Goal: Information Seeking & Learning: Learn about a topic

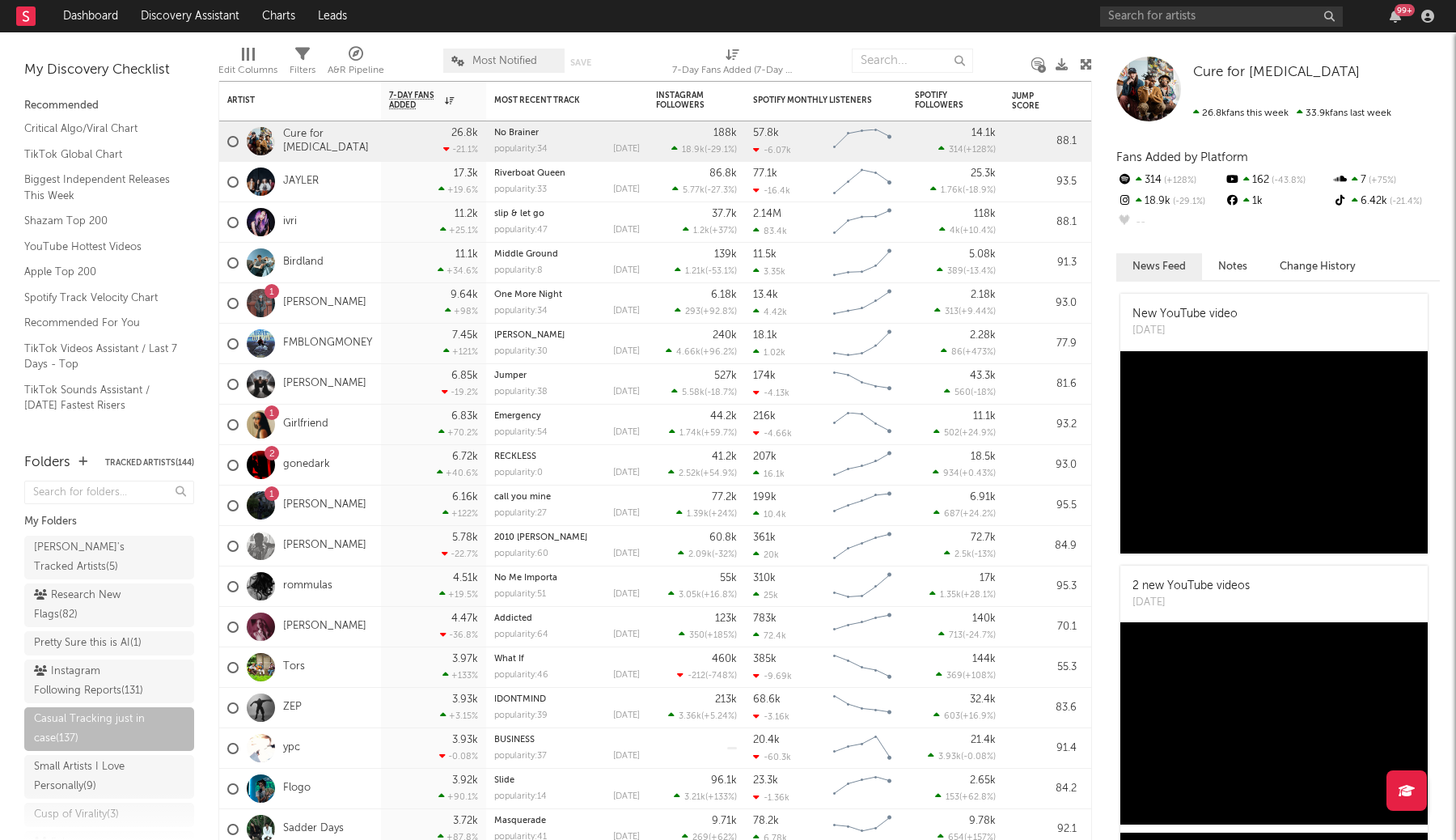
scroll to position [101, 0]
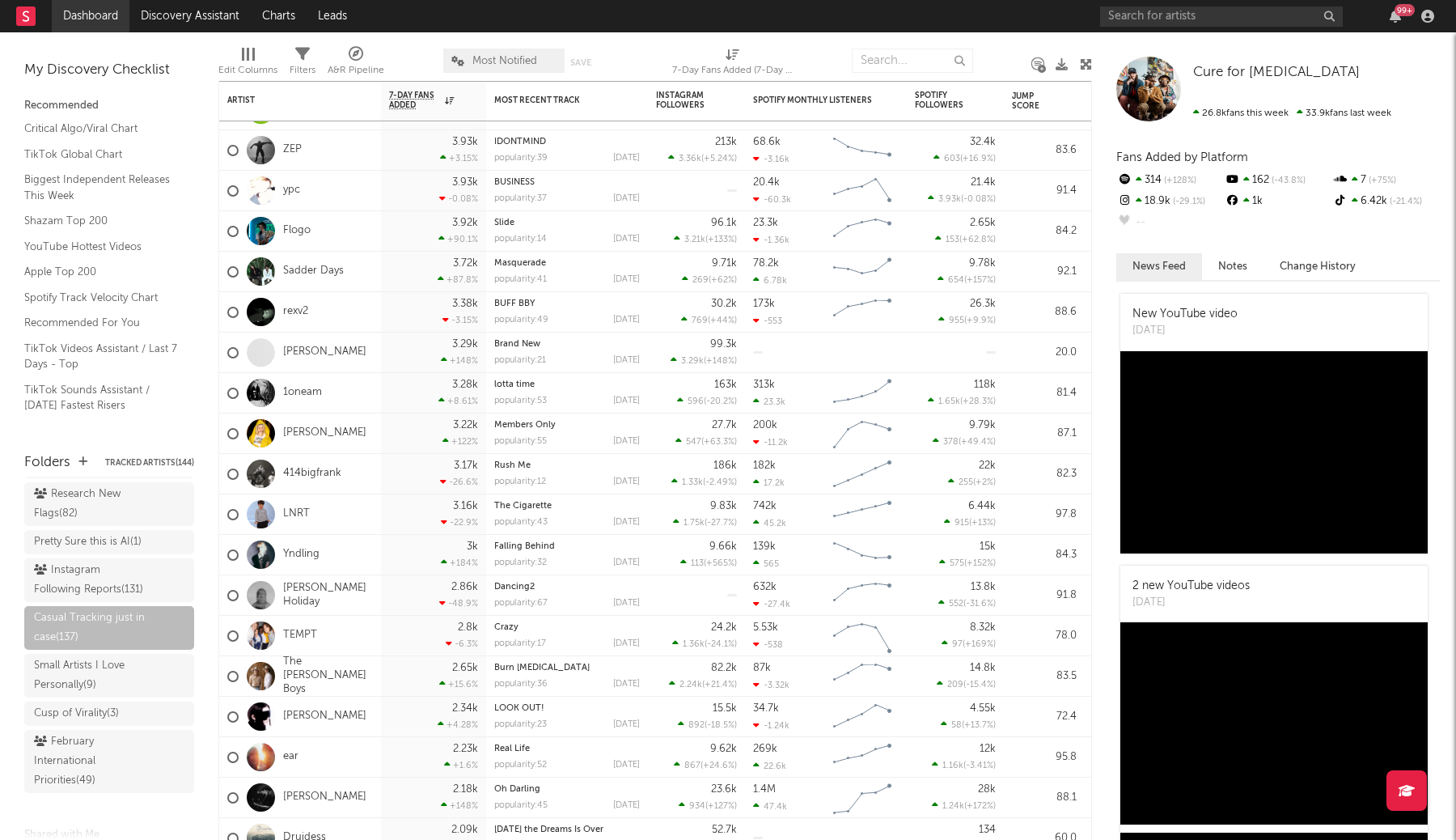
click at [105, 27] on link "Dashboard" at bounding box center [90, 16] width 78 height 32
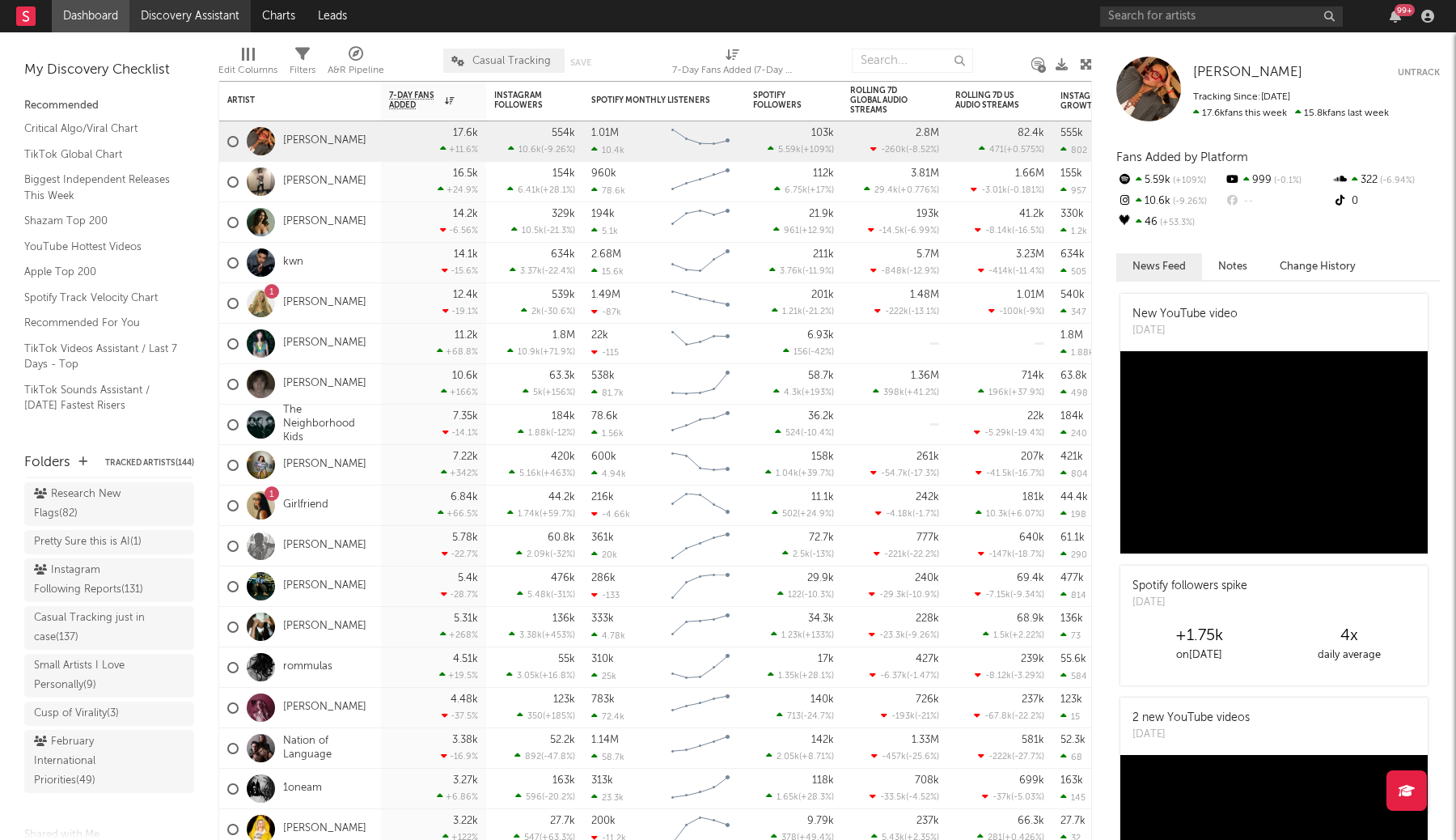
click at [226, 17] on link "Discovery Assistant" at bounding box center [189, 16] width 121 height 32
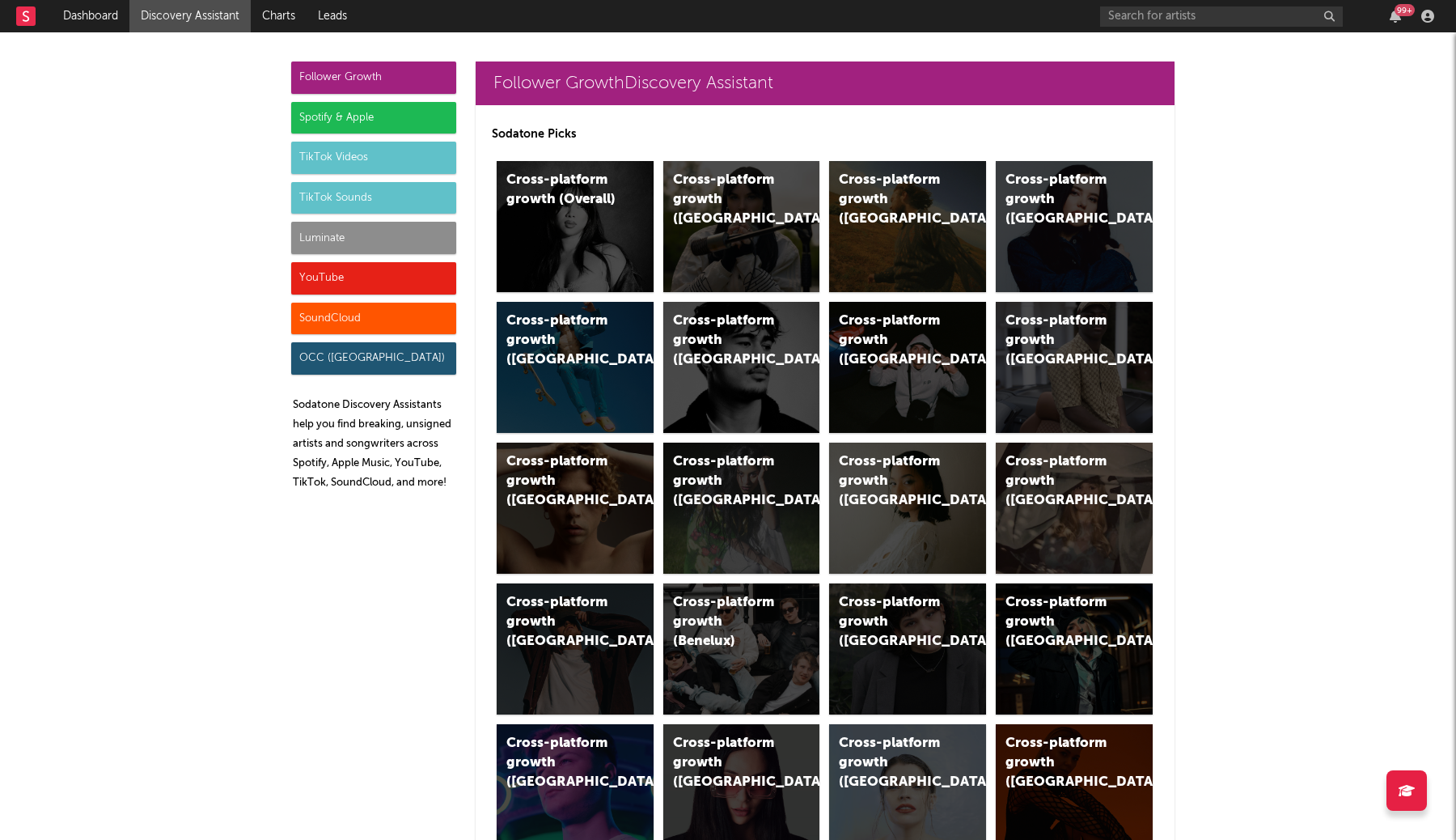
click at [421, 211] on div "TikTok Sounds" at bounding box center [373, 198] width 165 height 32
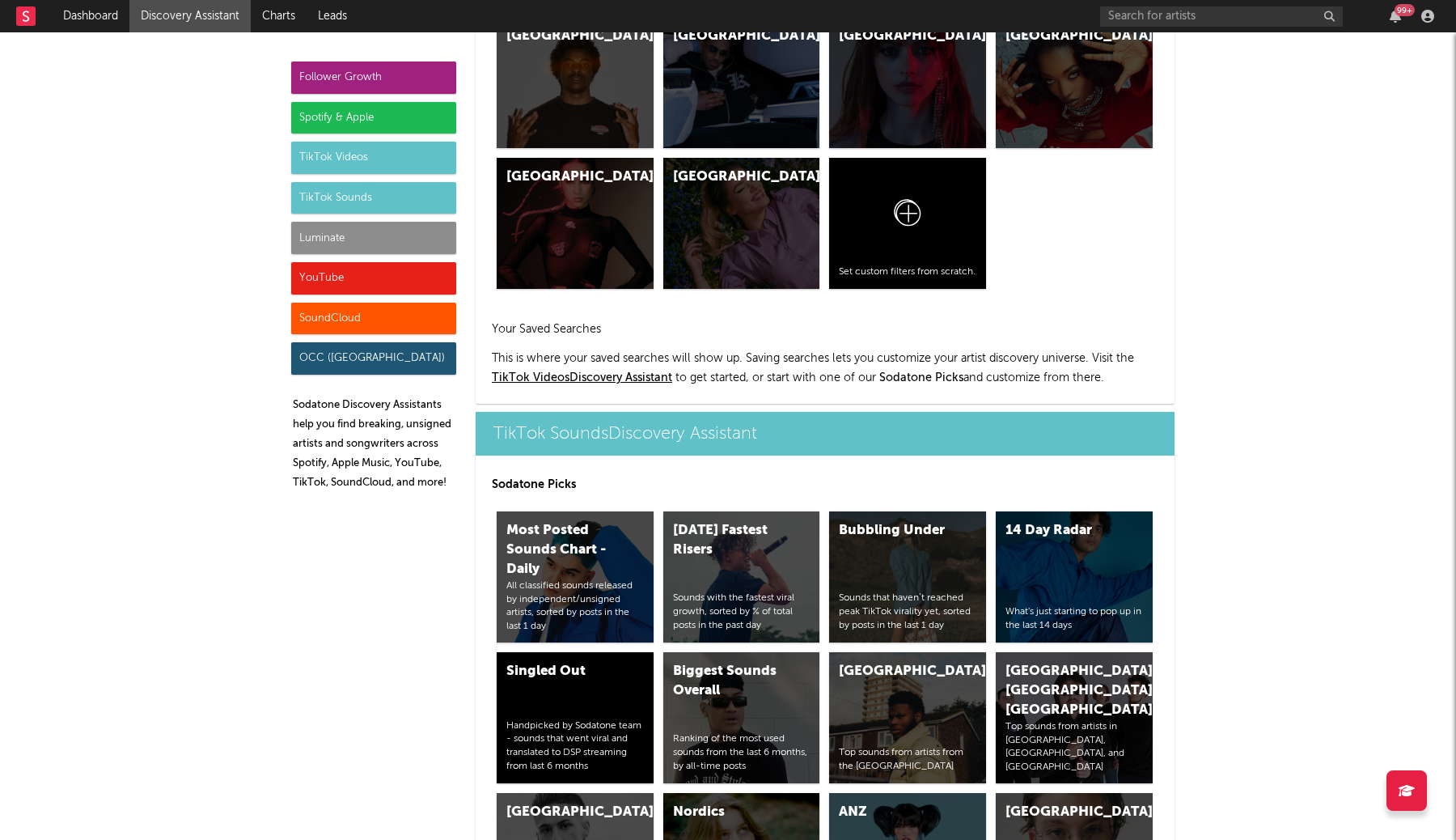
scroll to position [5491, 0]
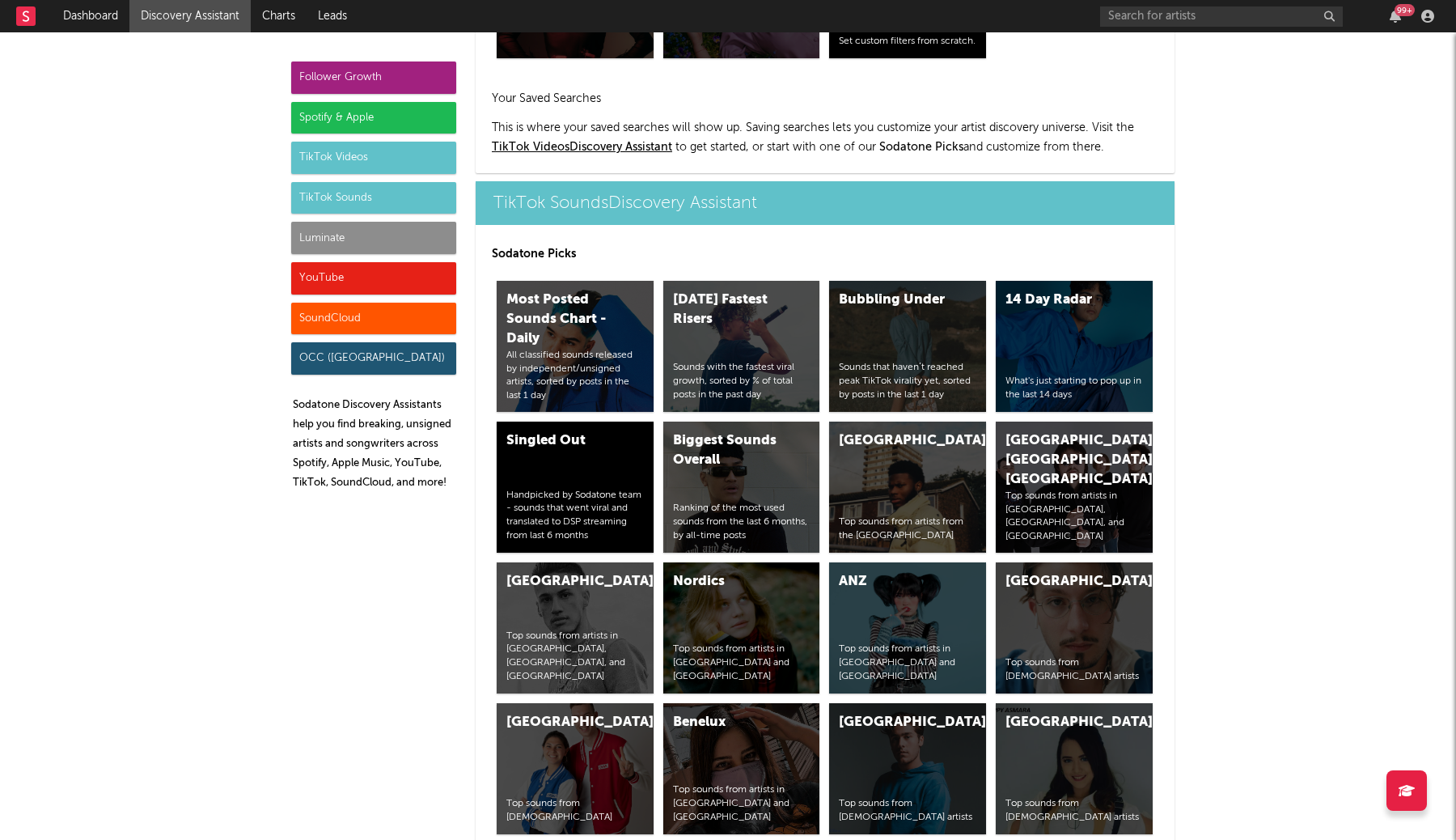
click at [440, 156] on div "TikTok Videos" at bounding box center [373, 157] width 165 height 32
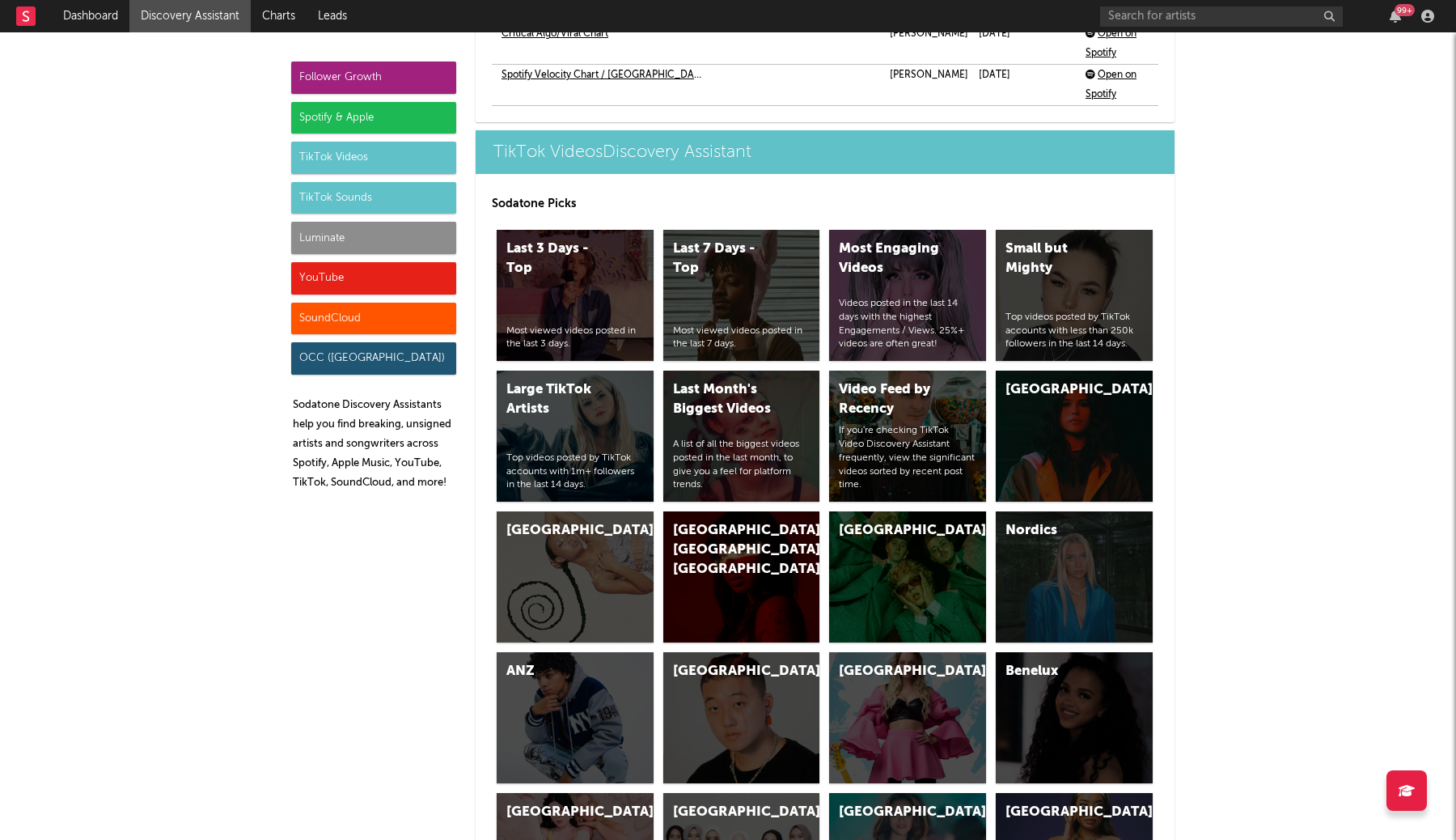
scroll to position [3872, 0]
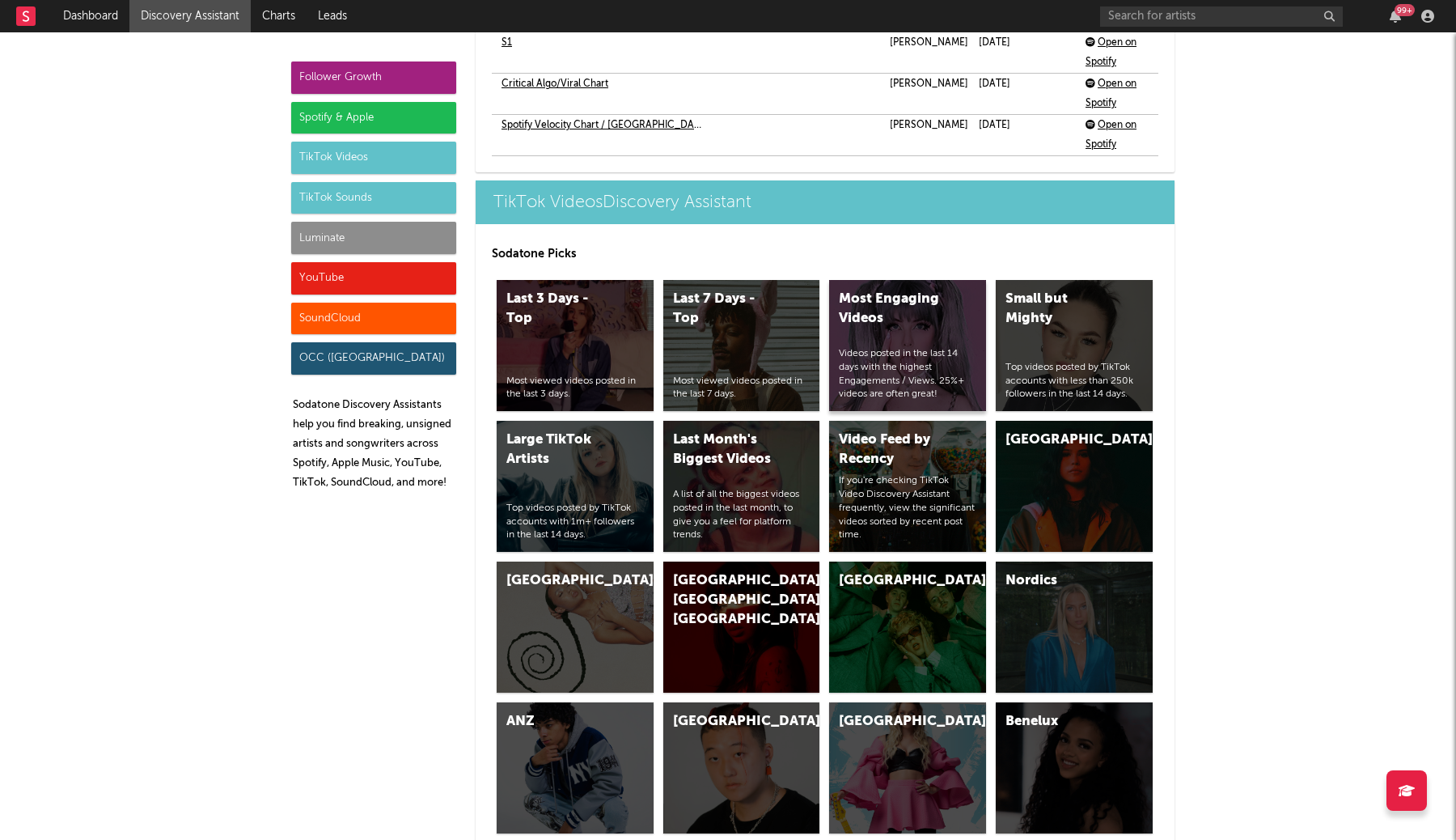
click at [904, 347] on div "Videos posted in the last 14 days with the highest Engagements / Views. 25%+ vi…" at bounding box center [908, 374] width 138 height 54
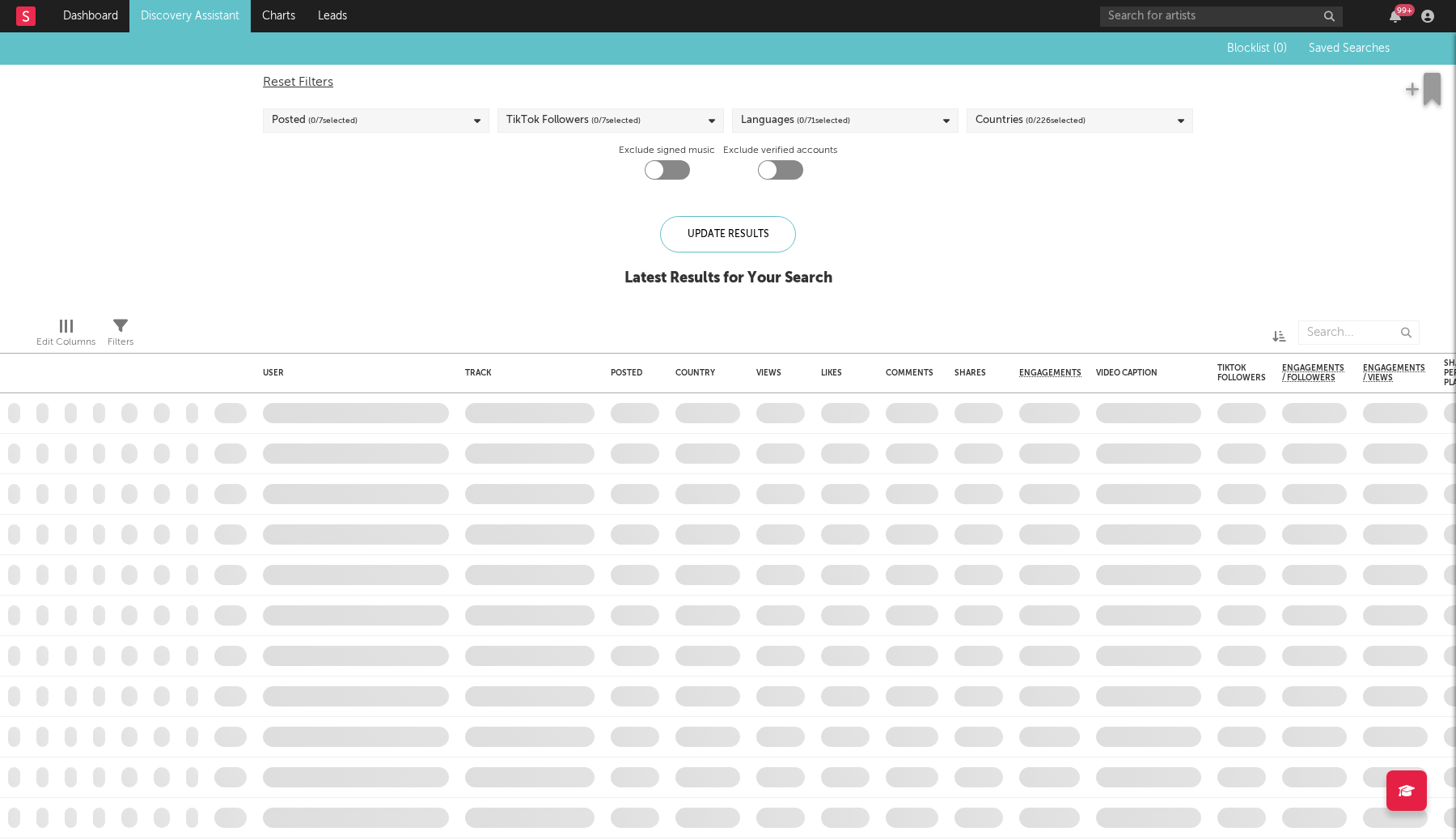
checkbox input "true"
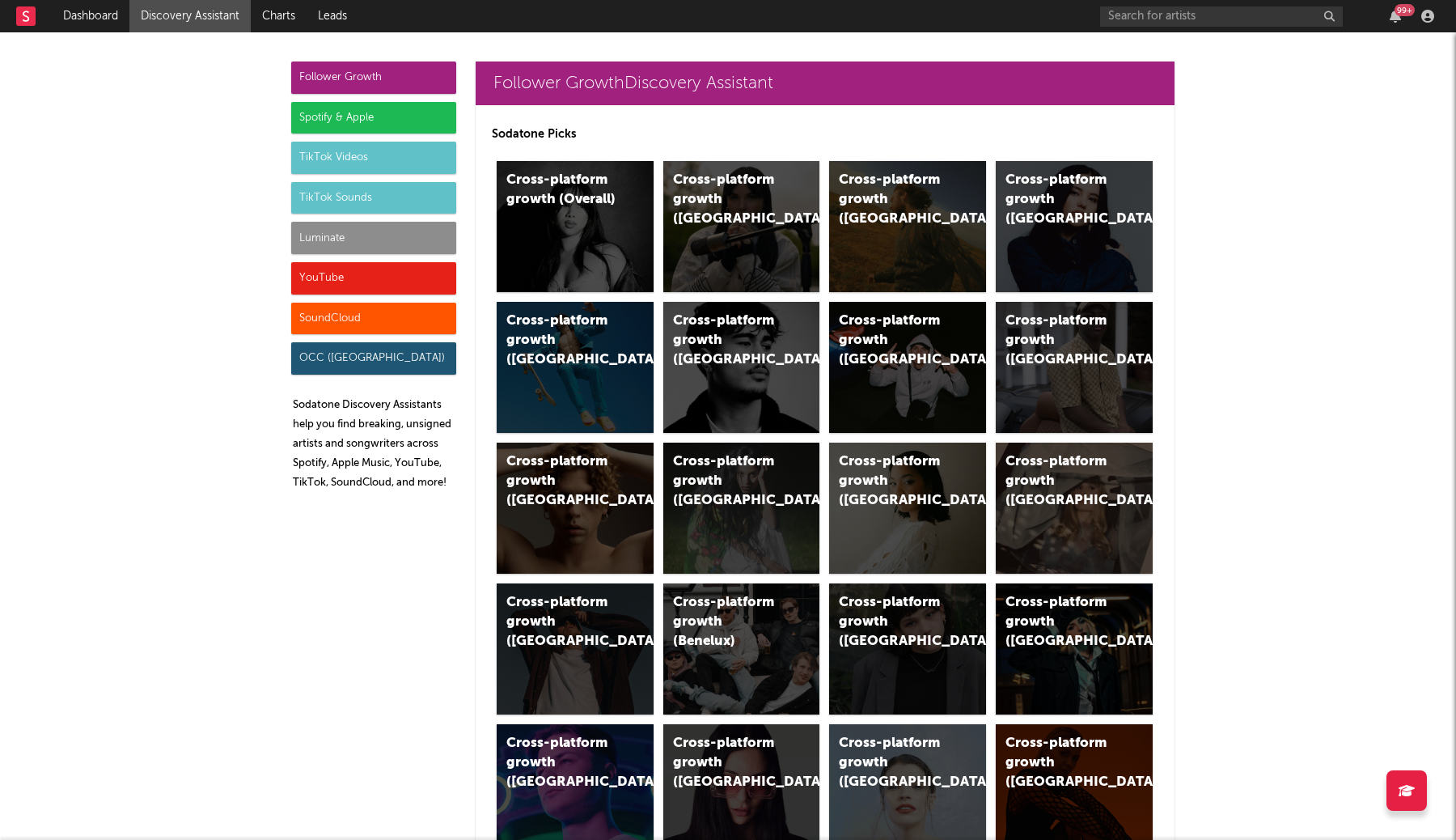
click at [404, 195] on div "TikTok Sounds" at bounding box center [373, 198] width 165 height 32
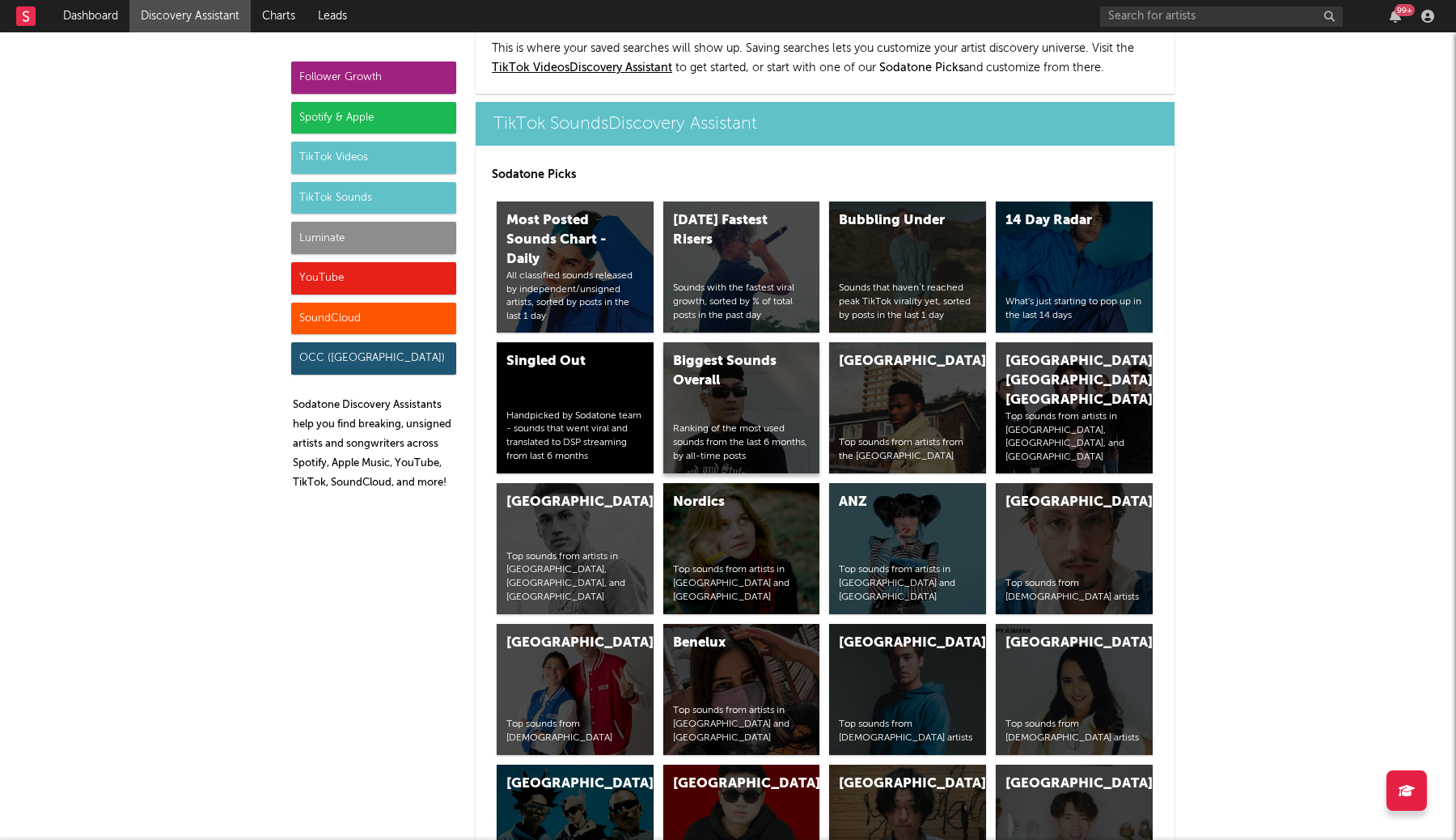
scroll to position [5583, 0]
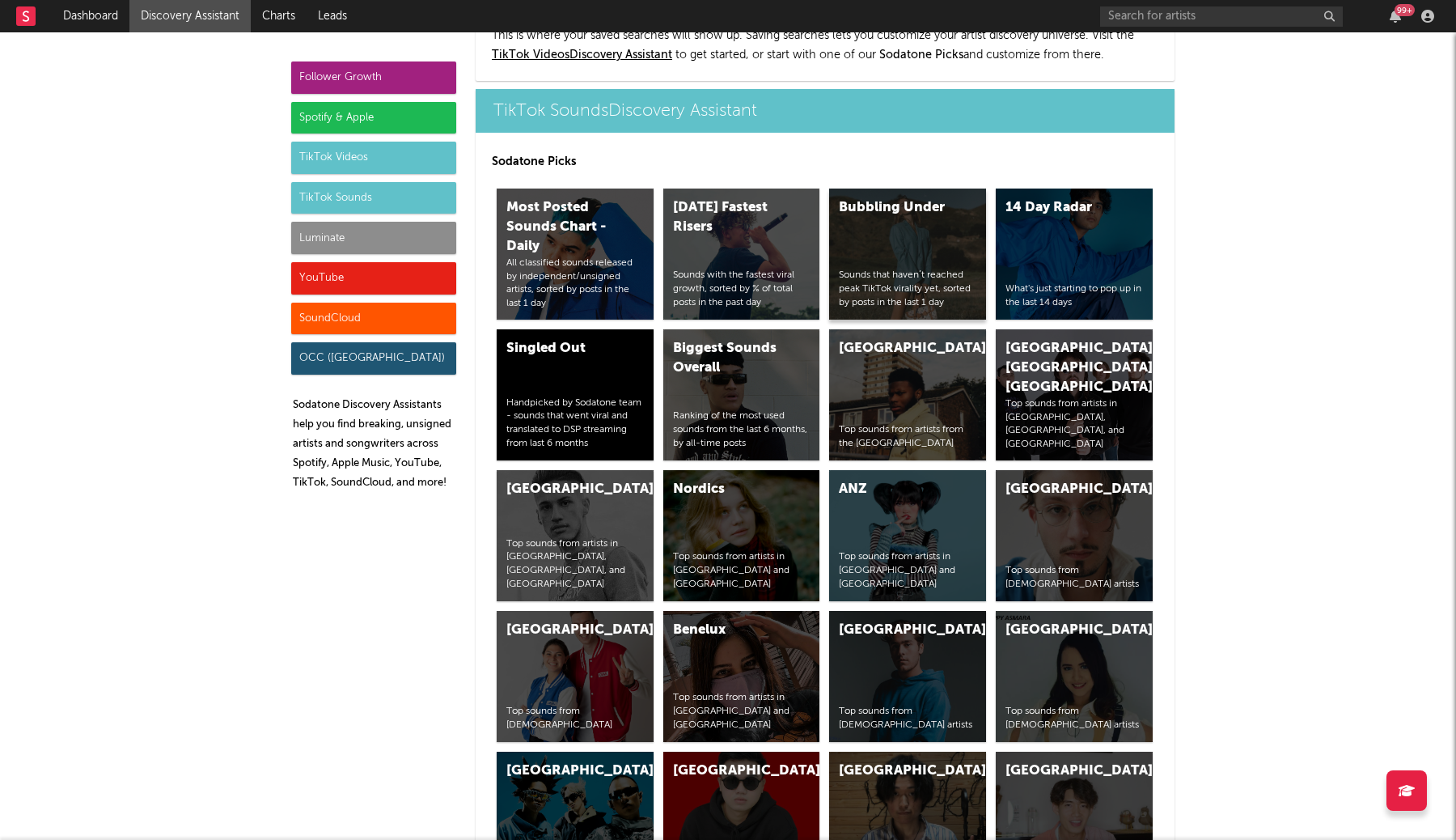
click at [910, 188] on div "Bubbling Under Sounds that haven’t reached peak TikTok virality yet, sorted by …" at bounding box center [908, 253] width 157 height 131
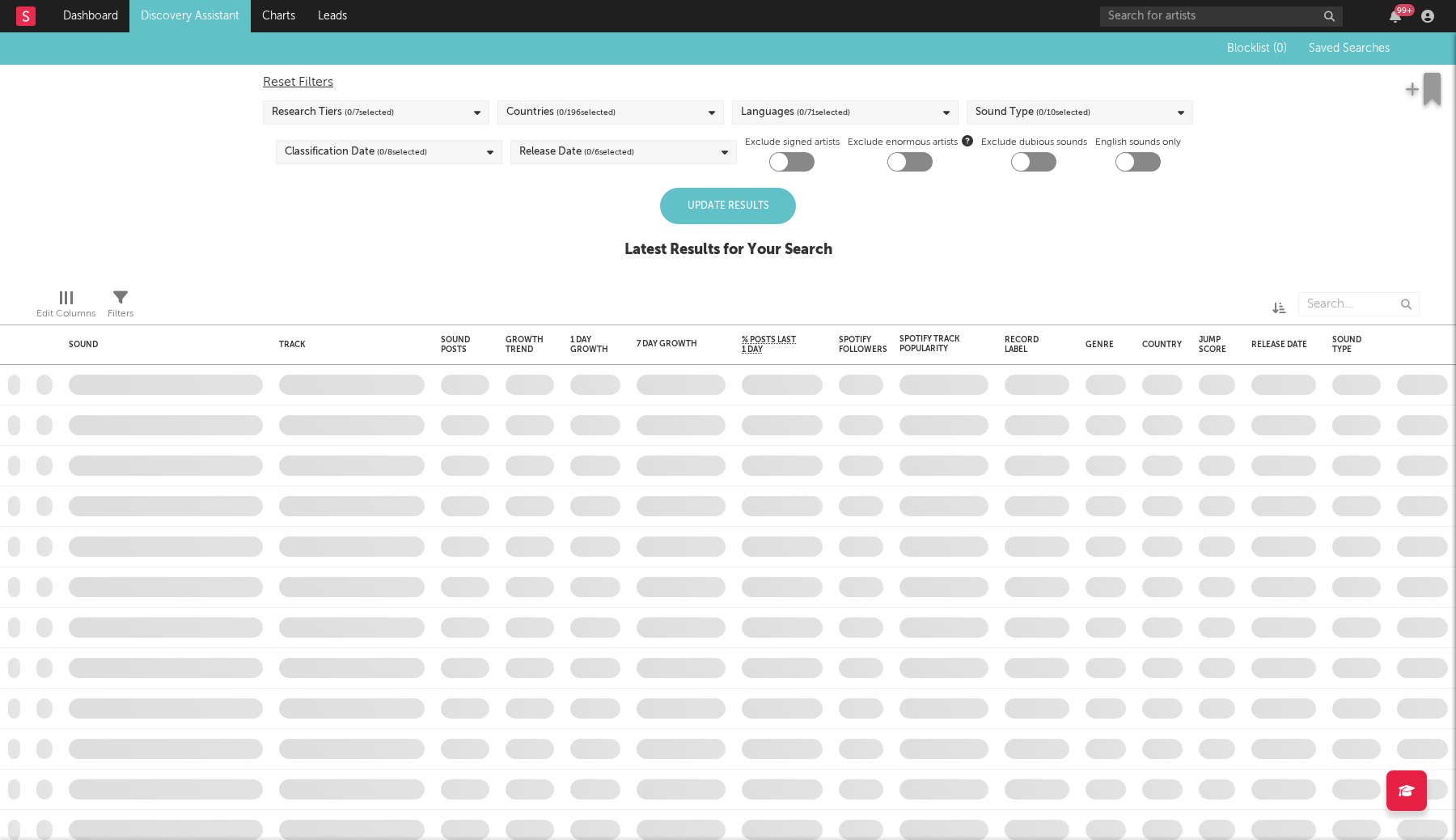
checkbox input "true"
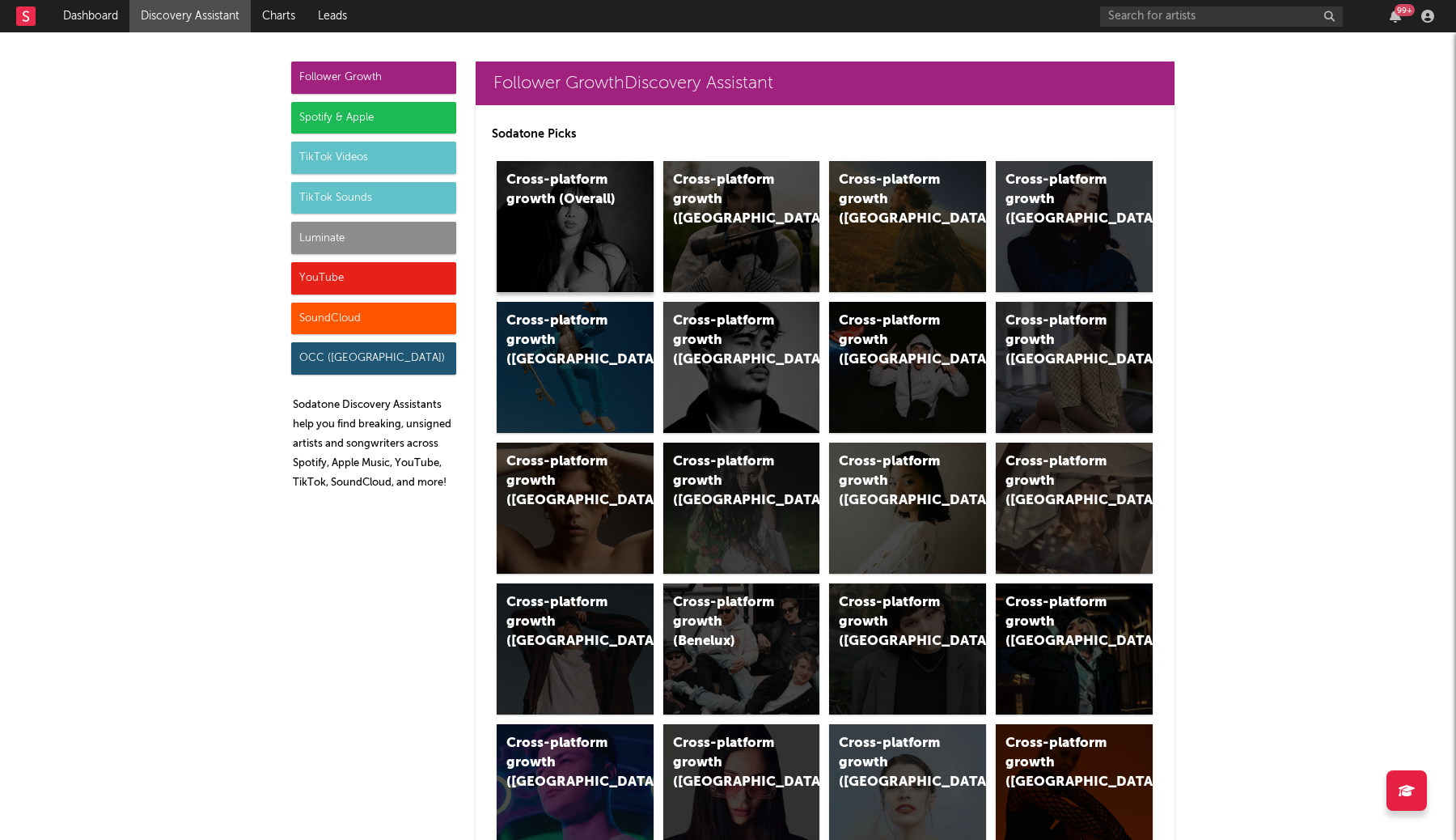
click at [601, 234] on div "Cross-platform growth (Overall)" at bounding box center [575, 226] width 157 height 131
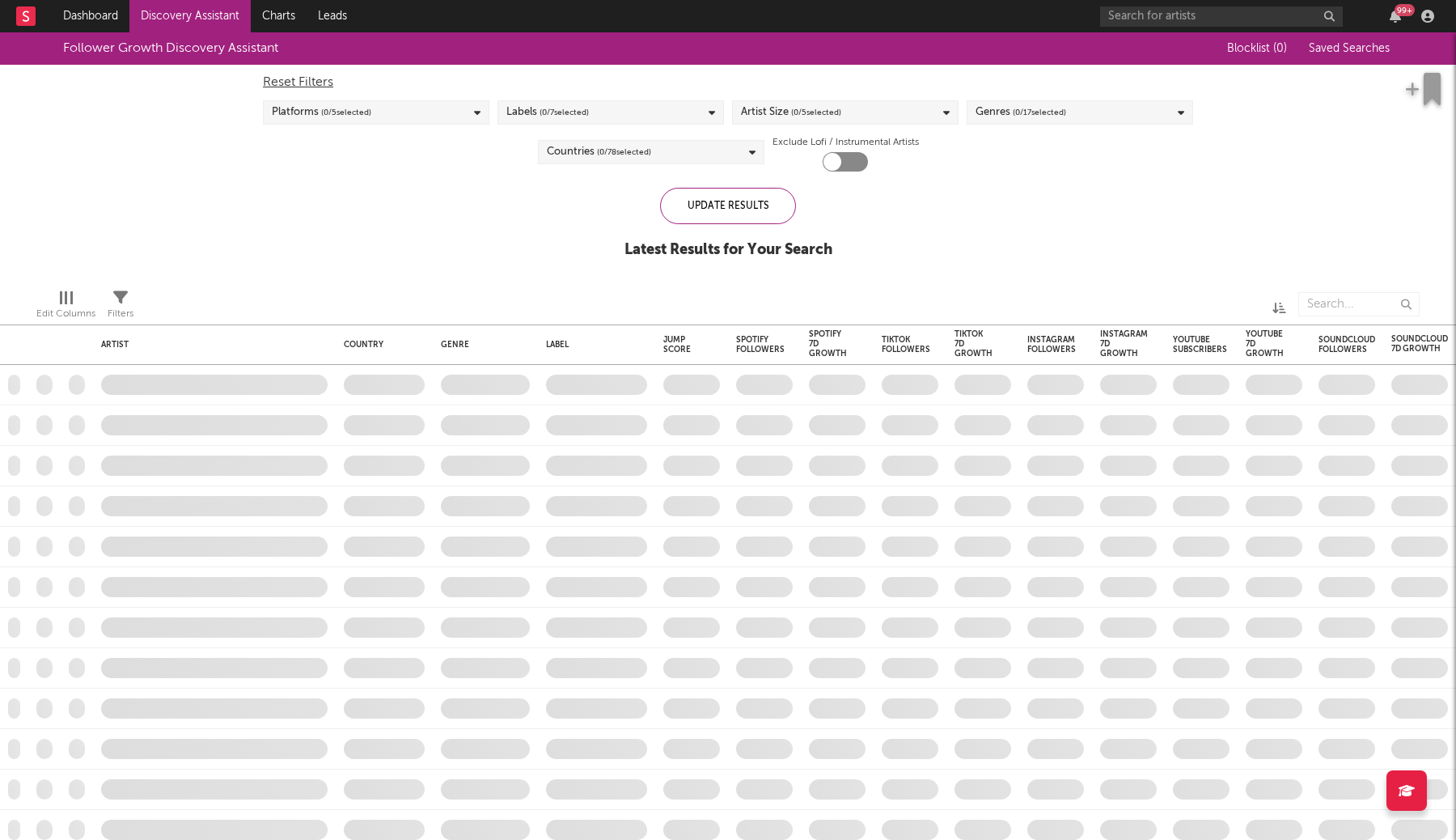
checkbox input "true"
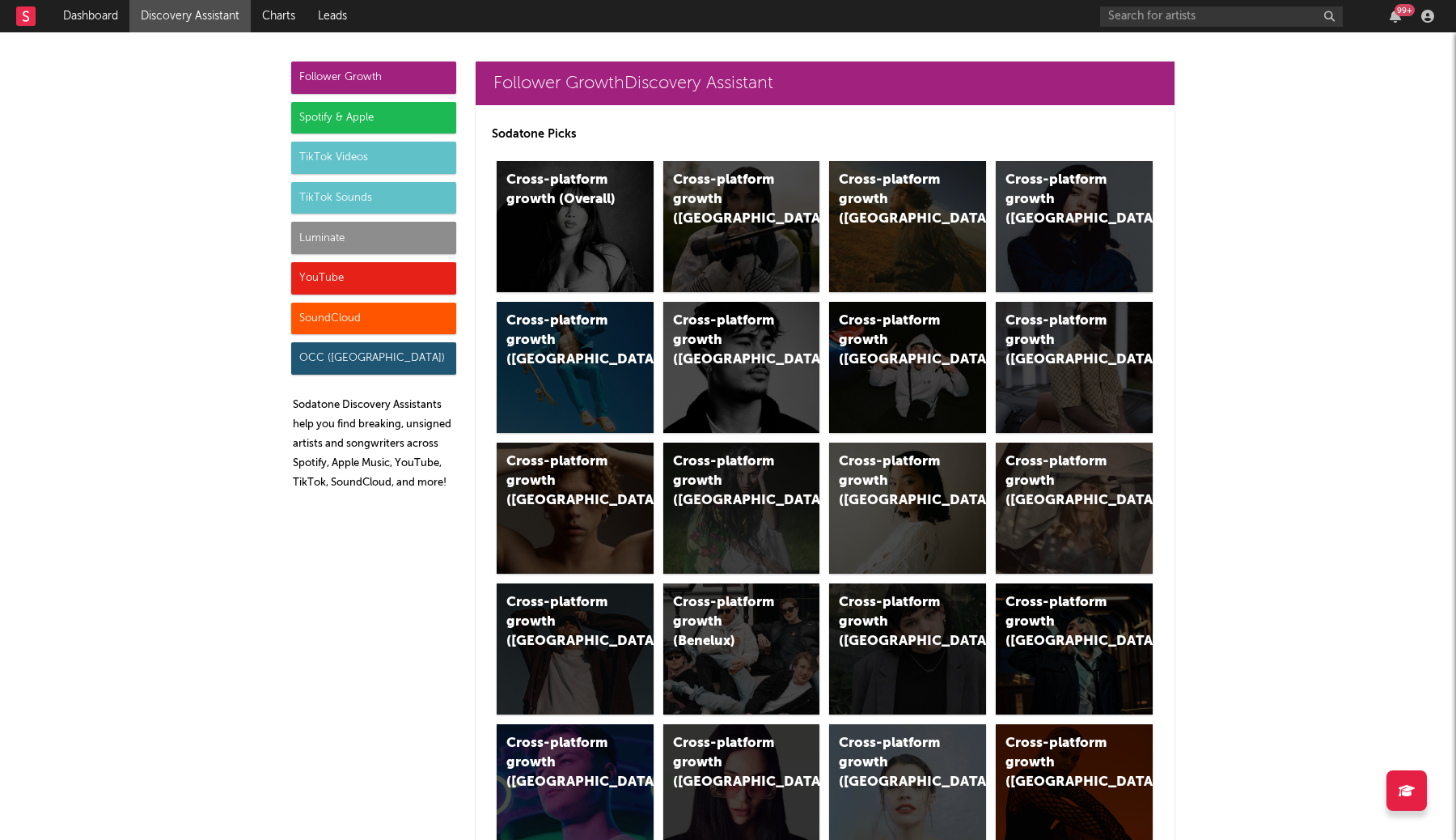
click at [402, 185] on div "TikTok Sounds" at bounding box center [373, 198] width 165 height 32
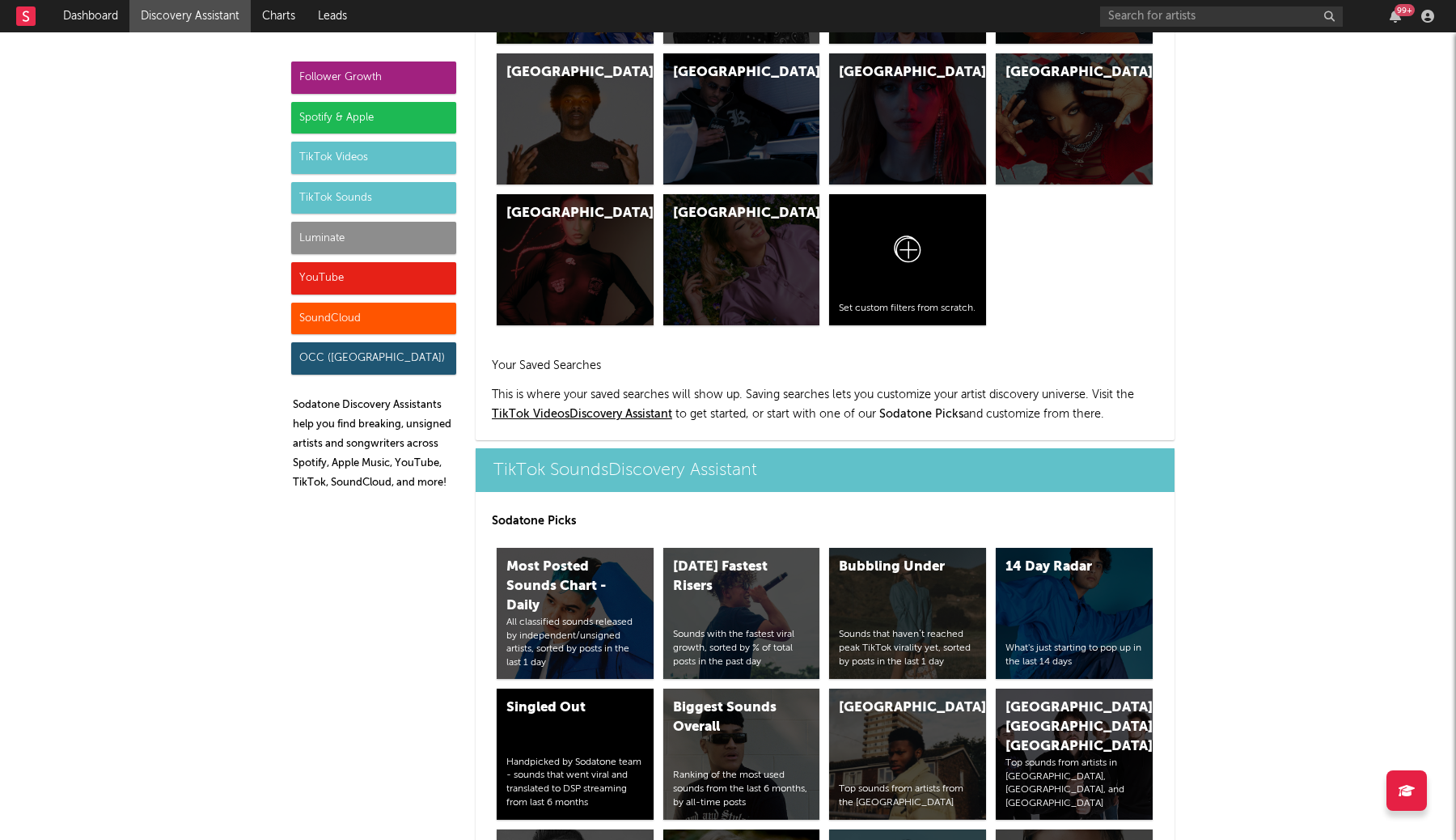
scroll to position [5491, 0]
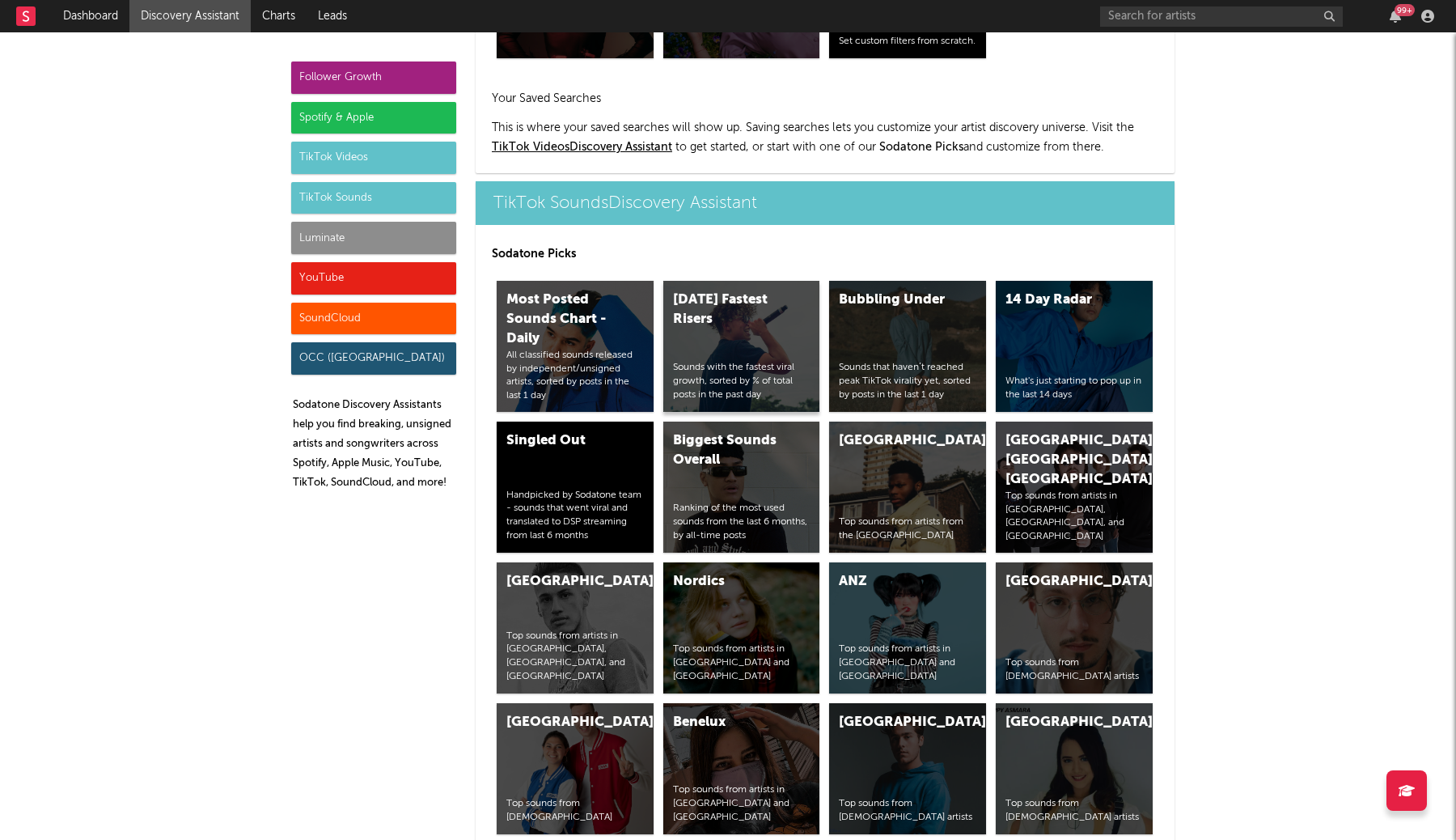
click at [749, 280] on div "[DATE] Fastest Risers Sounds with the fastest viral growth, sorted by % of tota…" at bounding box center [742, 345] width 157 height 131
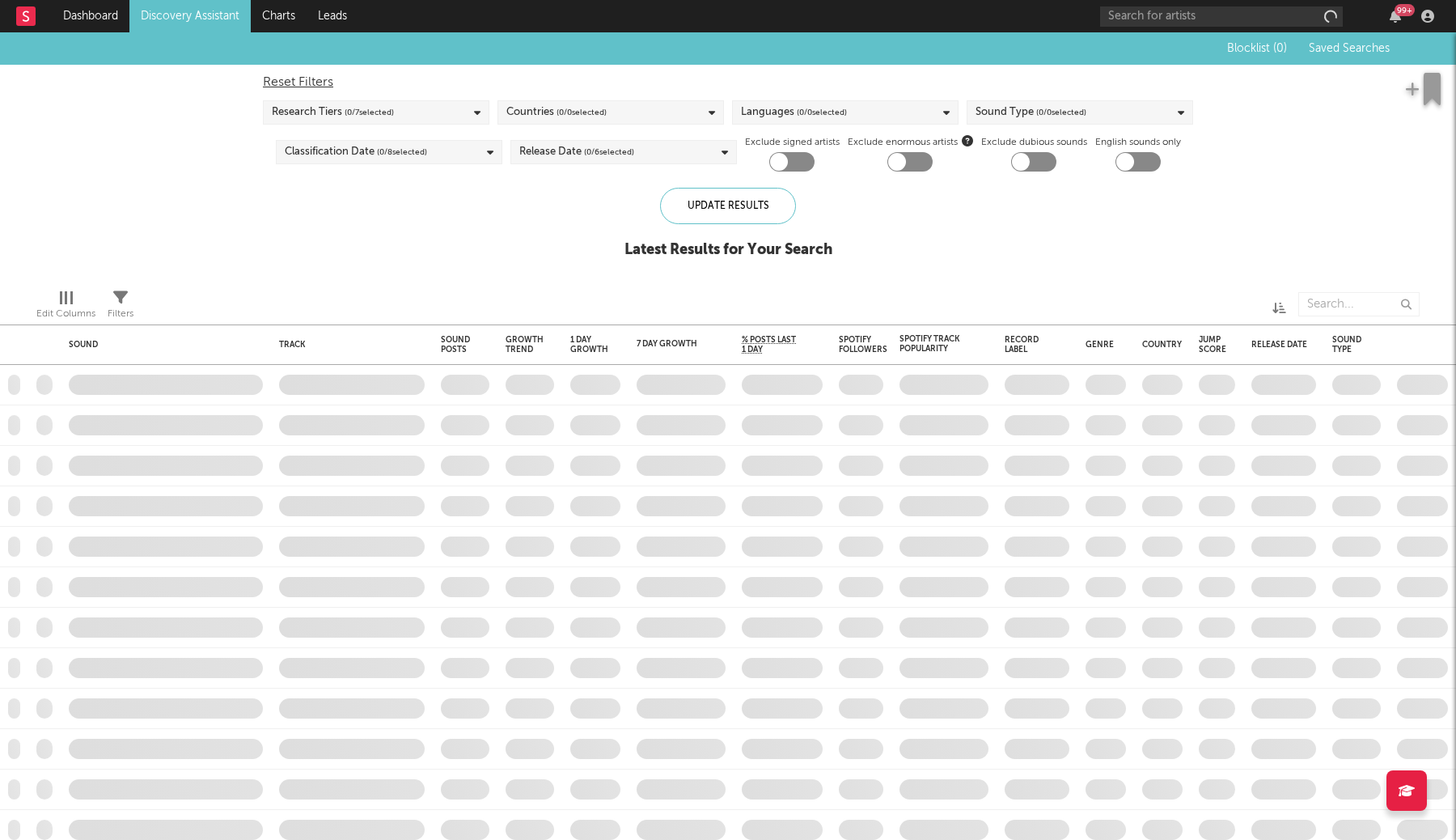
checkbox input "true"
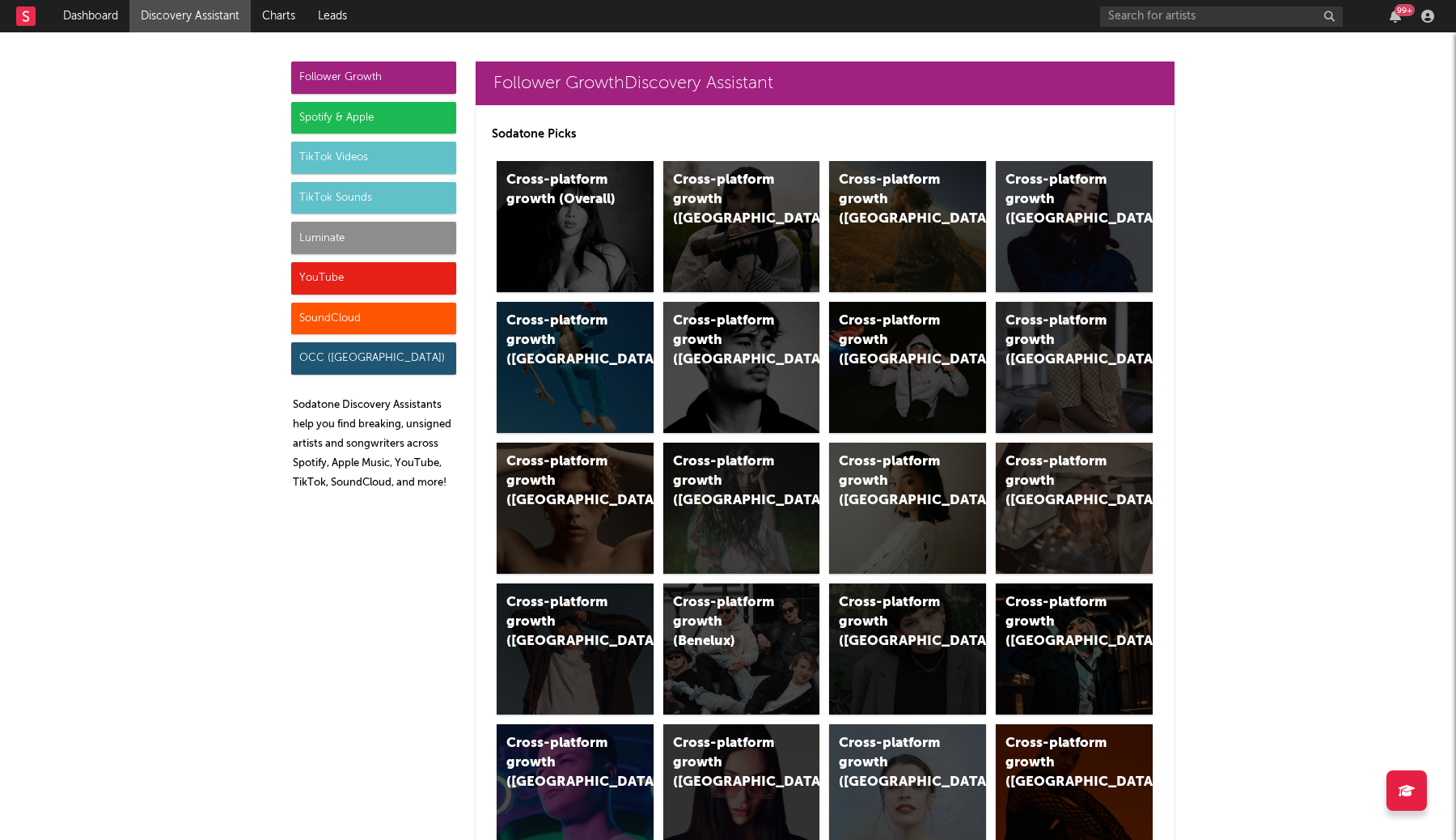
click at [405, 196] on div "TikTok Sounds" at bounding box center [373, 198] width 165 height 32
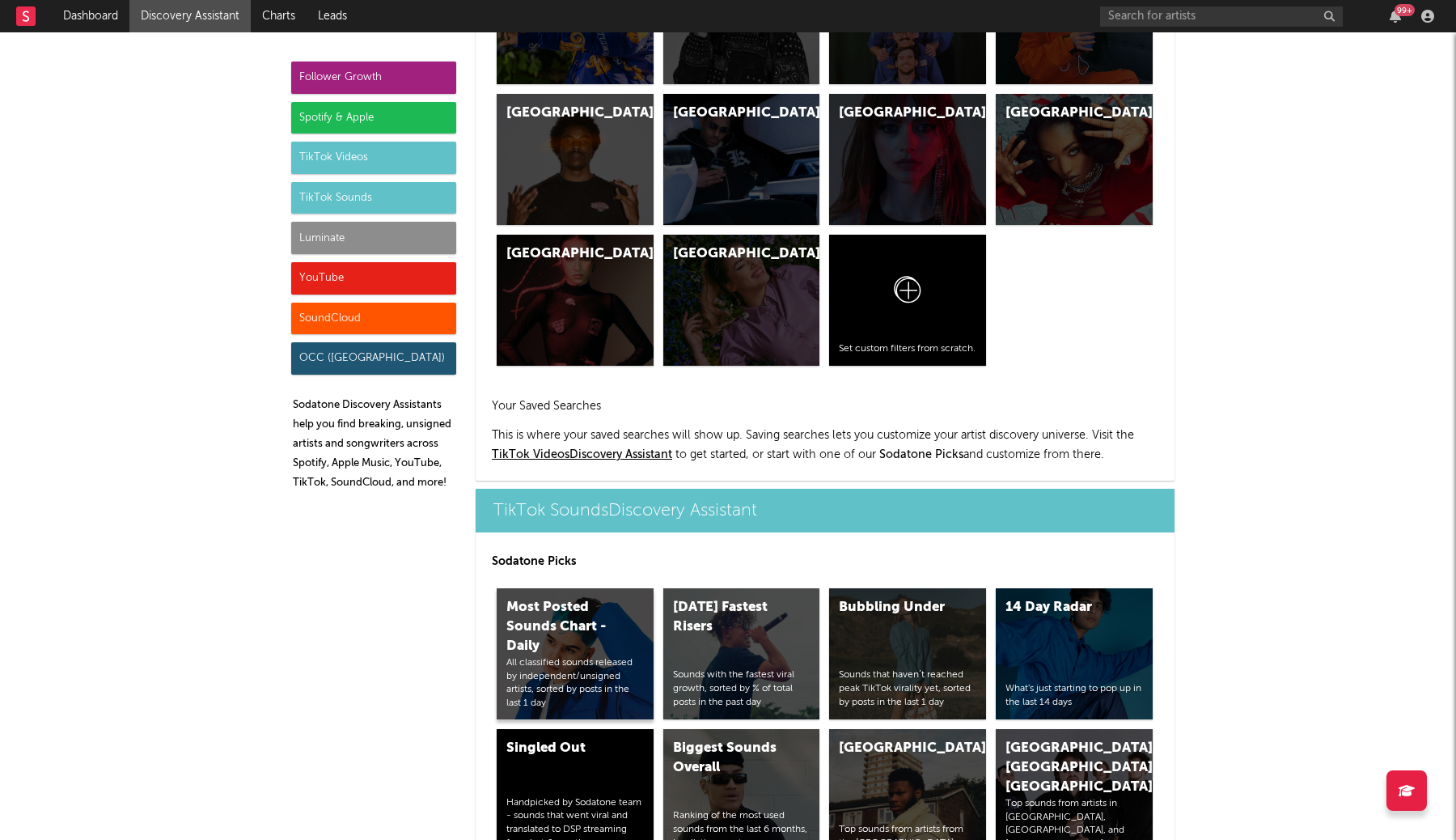
scroll to position [5491, 0]
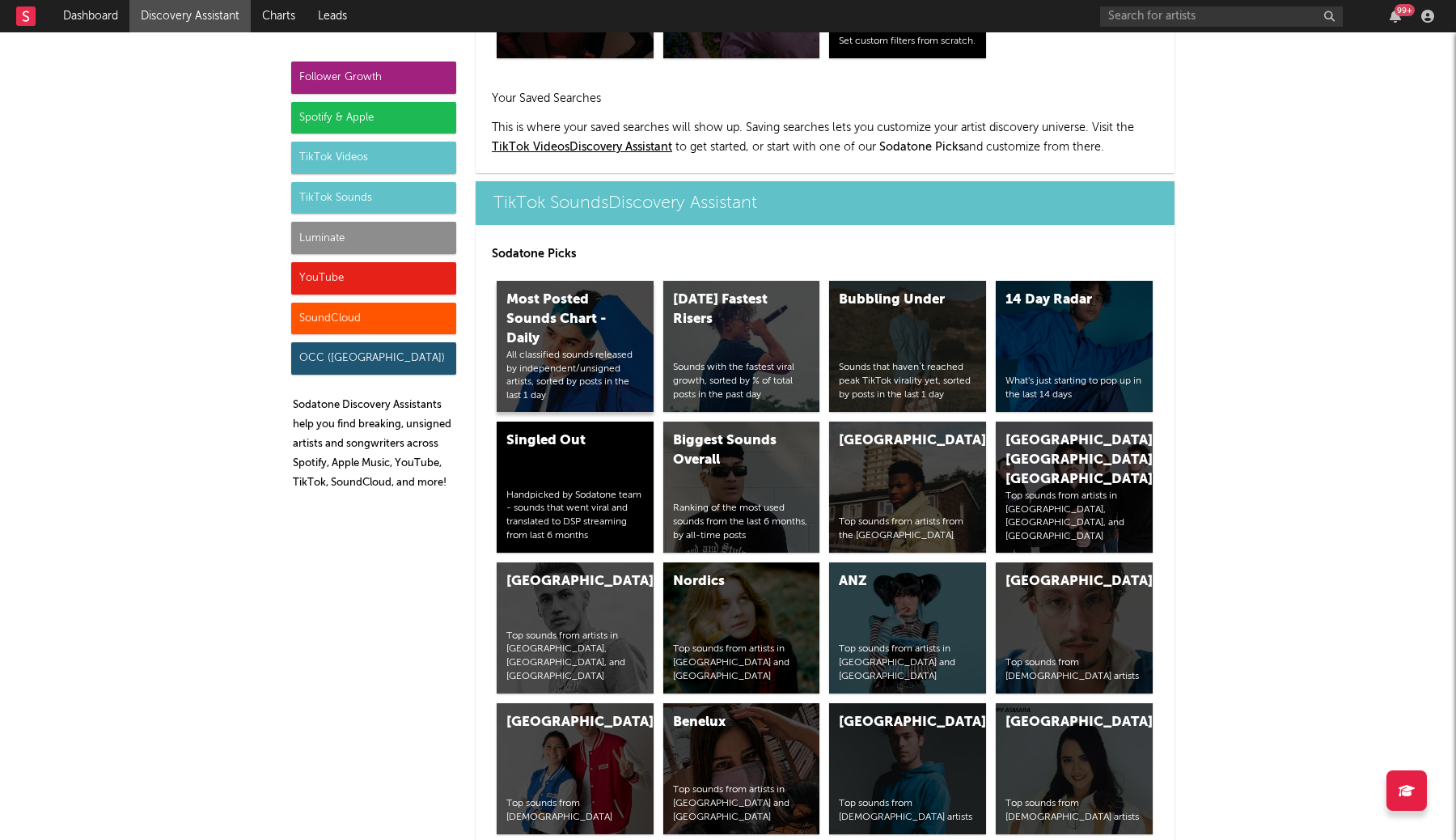
click at [571, 290] on div "Most Posted Sounds Chart - Daily" at bounding box center [561, 319] width 110 height 58
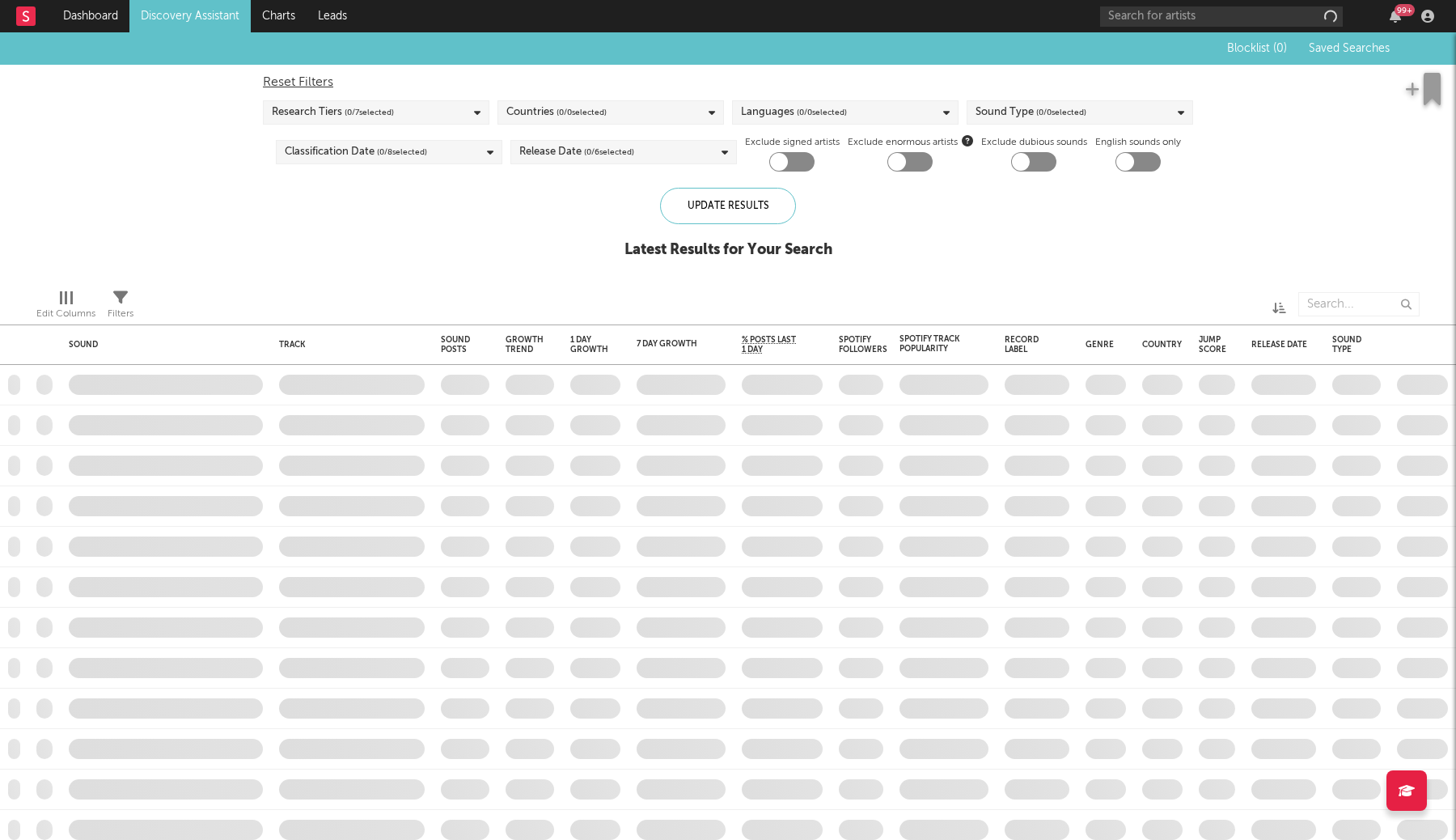
checkbox input "true"
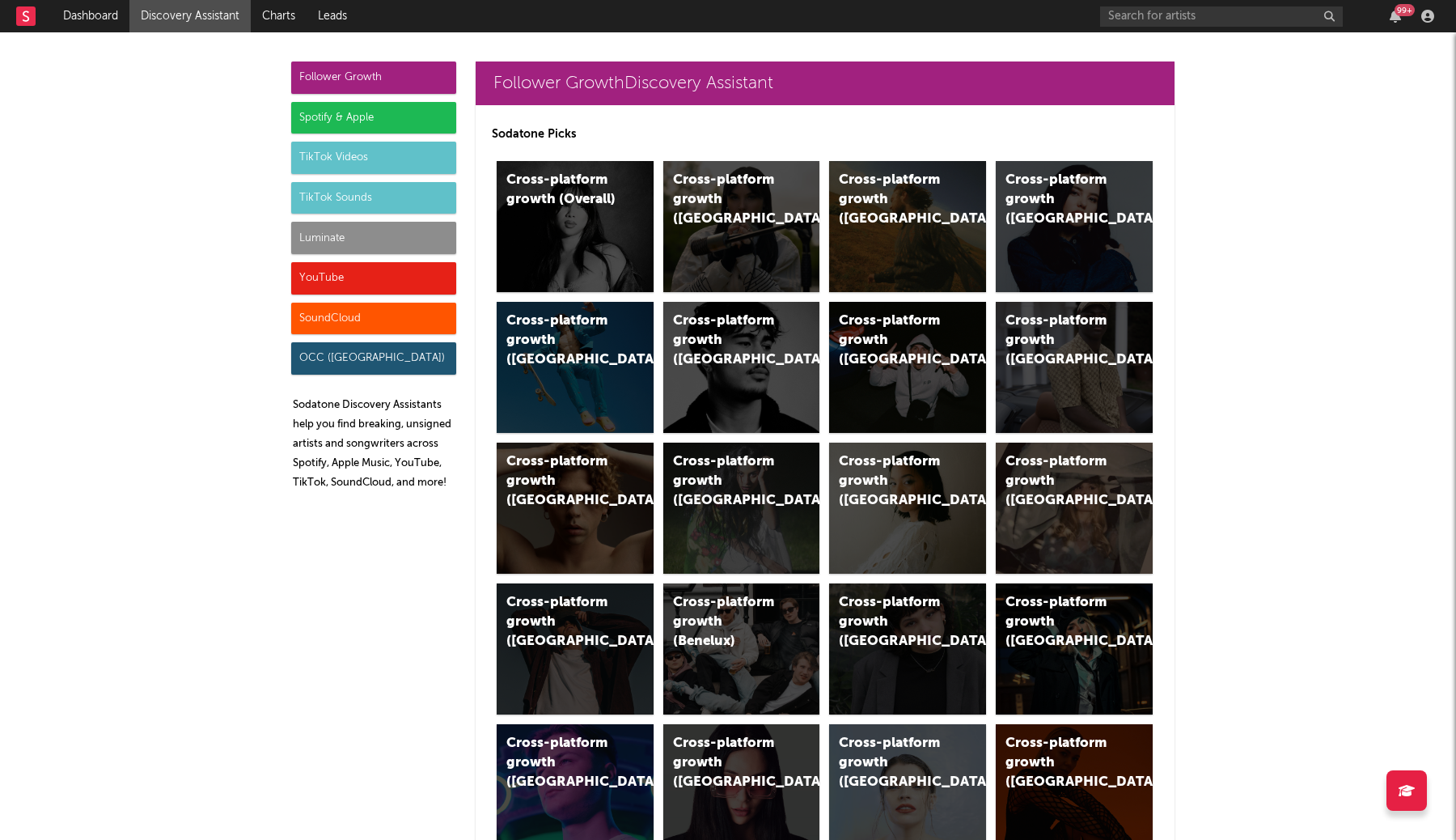
click at [363, 158] on div "TikTok Videos" at bounding box center [373, 157] width 165 height 32
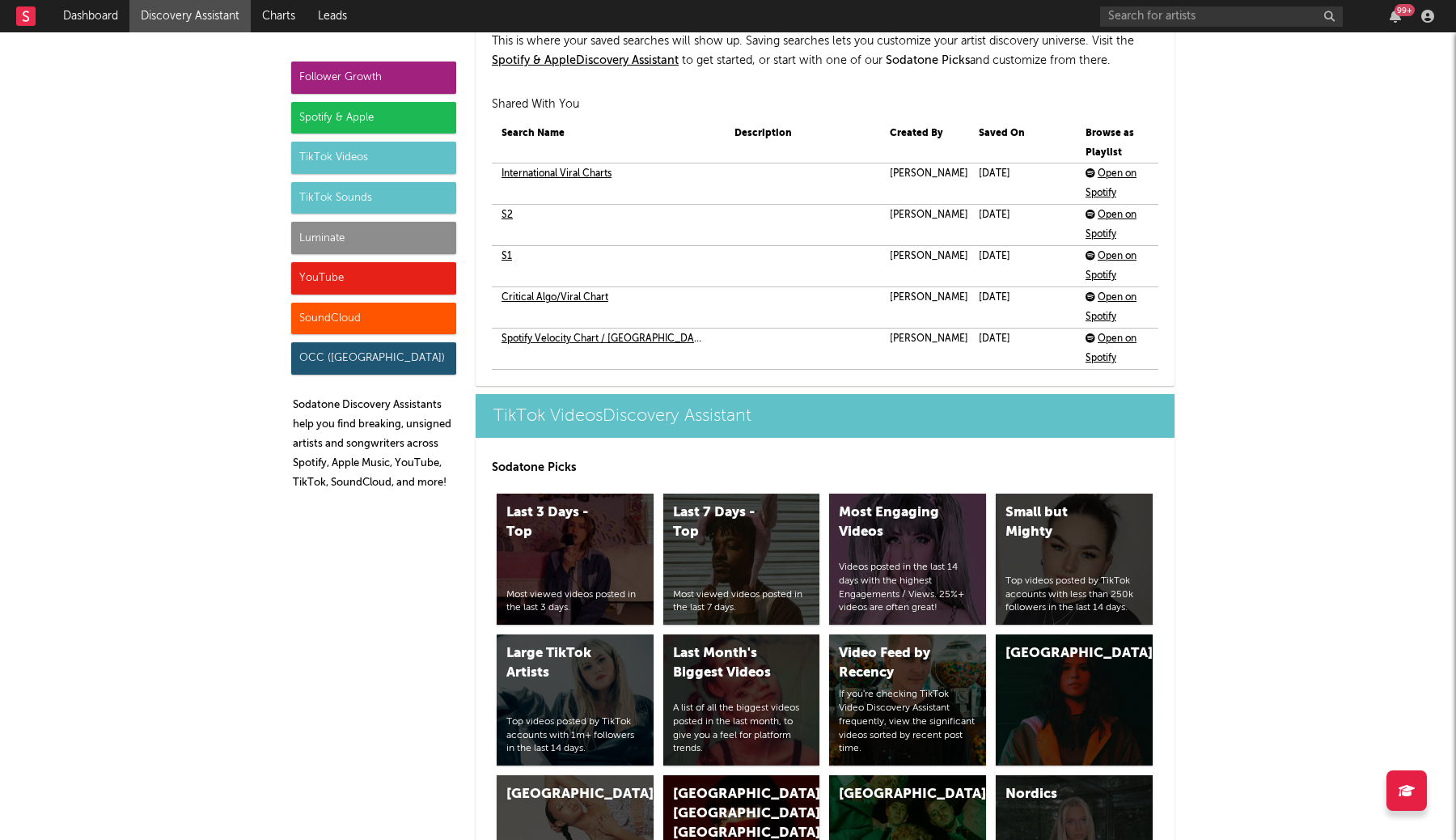
scroll to position [3872, 0]
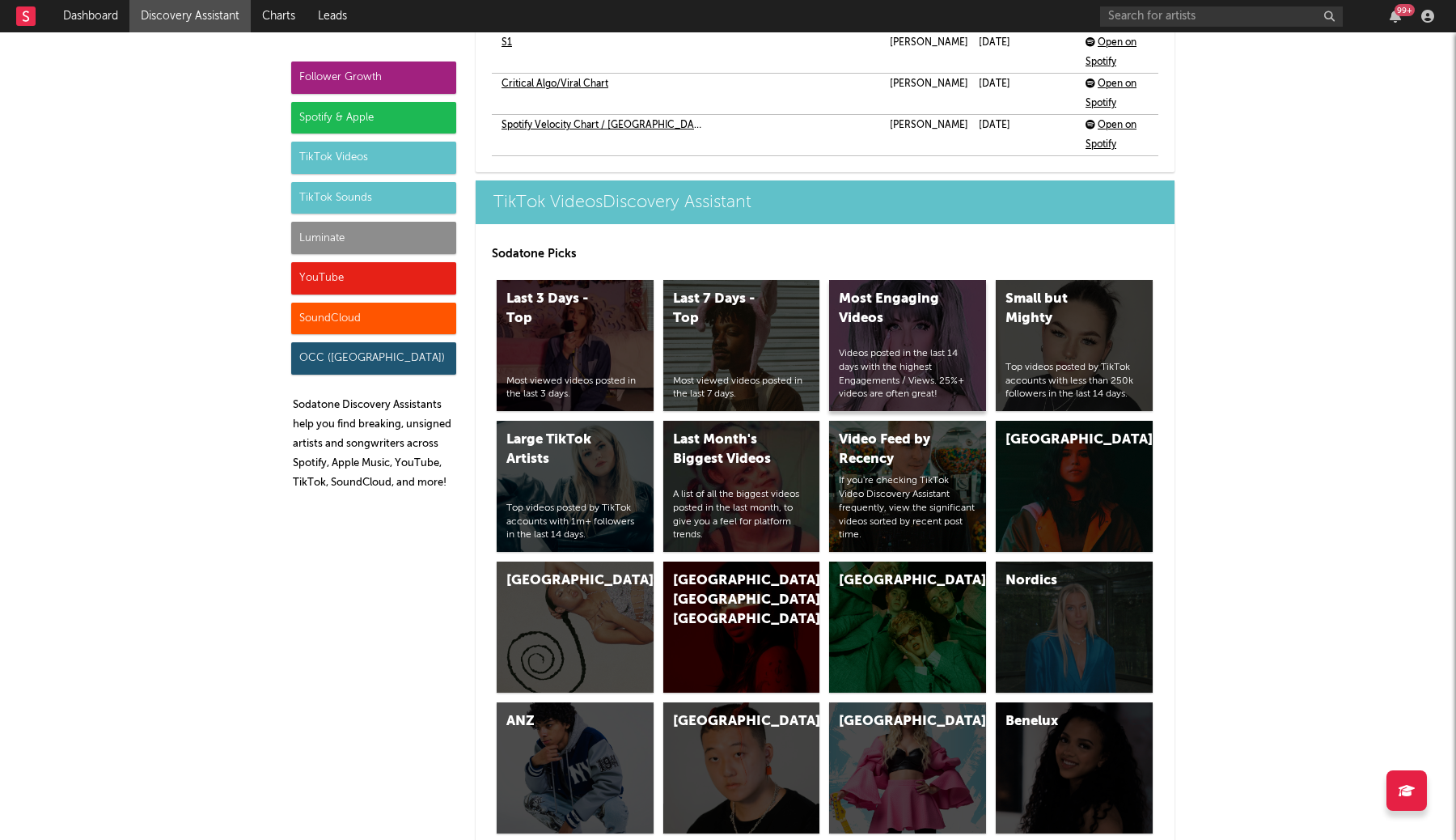
click at [941, 347] on div "Videos posted in the last 14 days with the highest Engagements / Views. 25%+ vi…" at bounding box center [908, 374] width 138 height 54
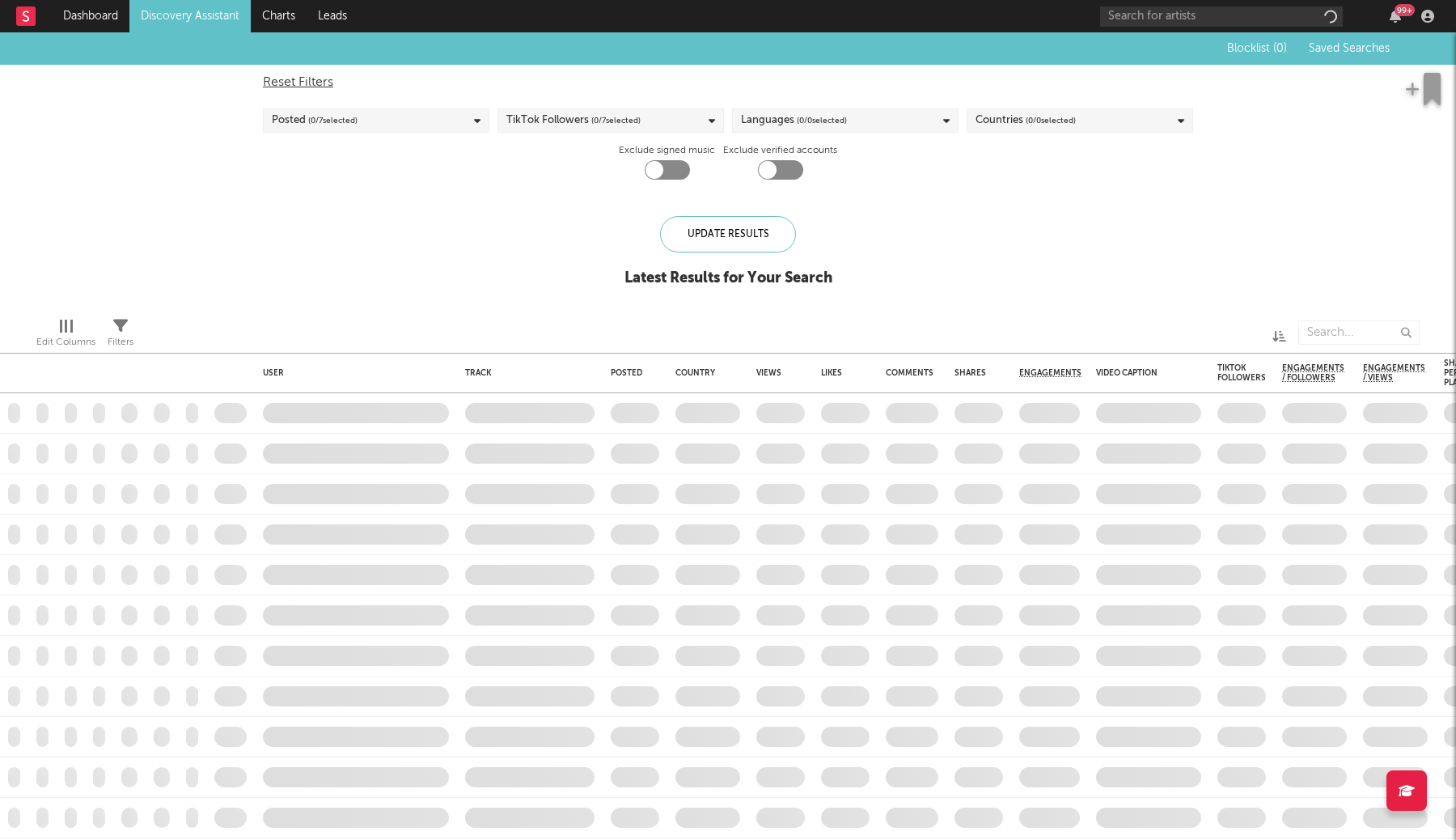
checkbox input "true"
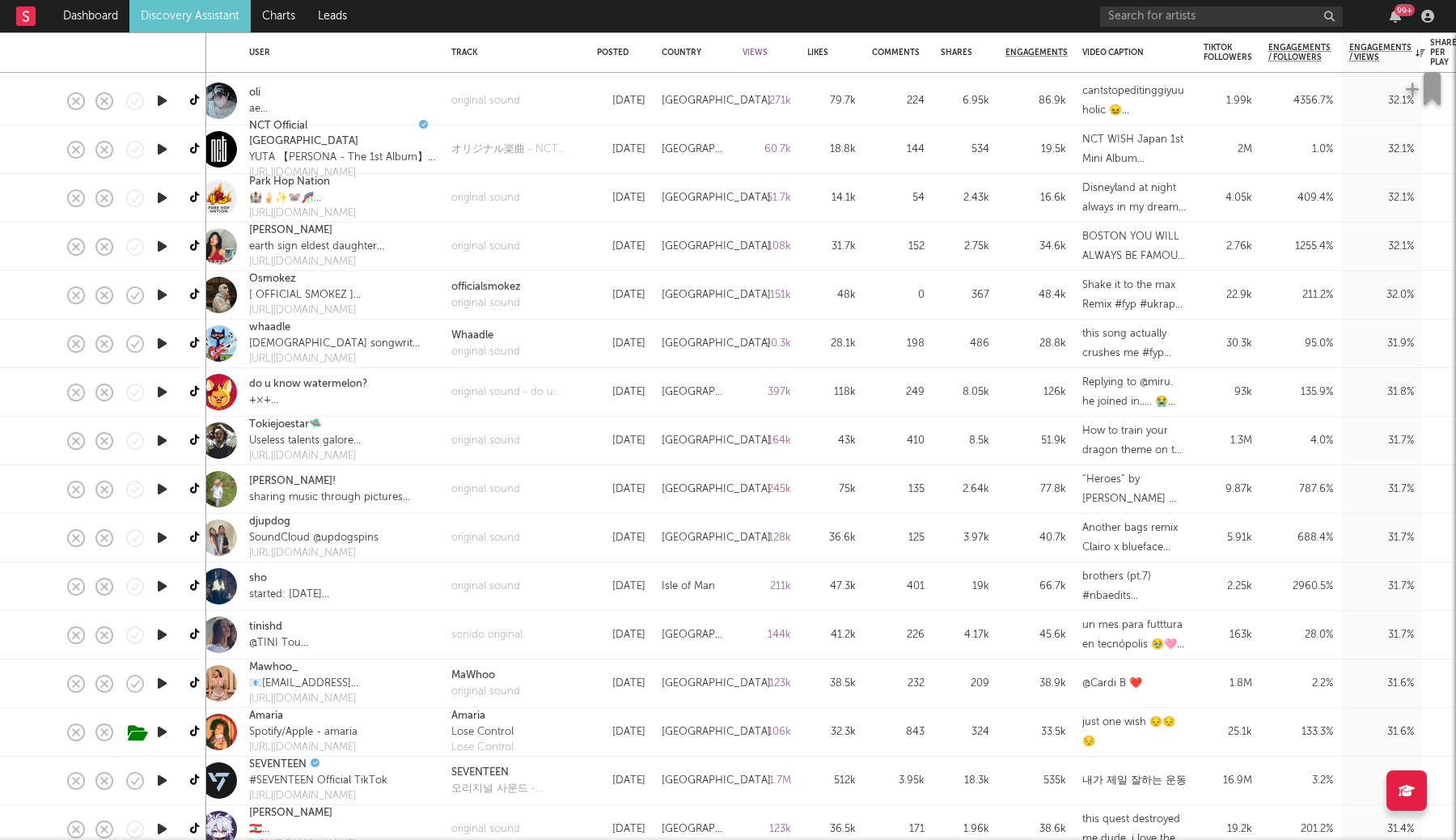
click at [168, 16] on link "Discovery Assistant" at bounding box center [189, 16] width 121 height 32
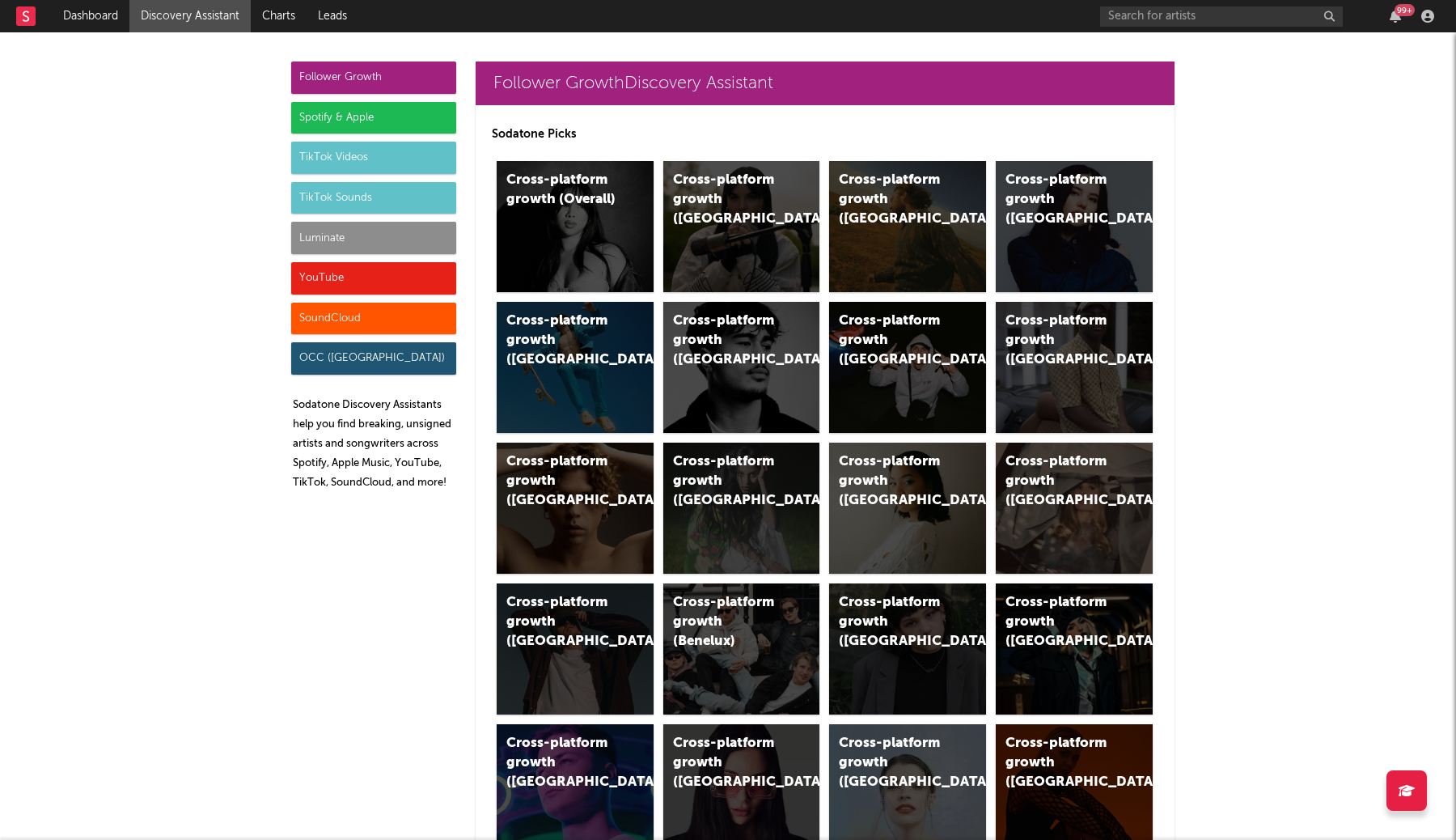
click at [365, 66] on div "Follower Growth" at bounding box center [373, 77] width 165 height 32
click at [572, 242] on div "Cross-platform growth (Overall)" at bounding box center [575, 226] width 157 height 131
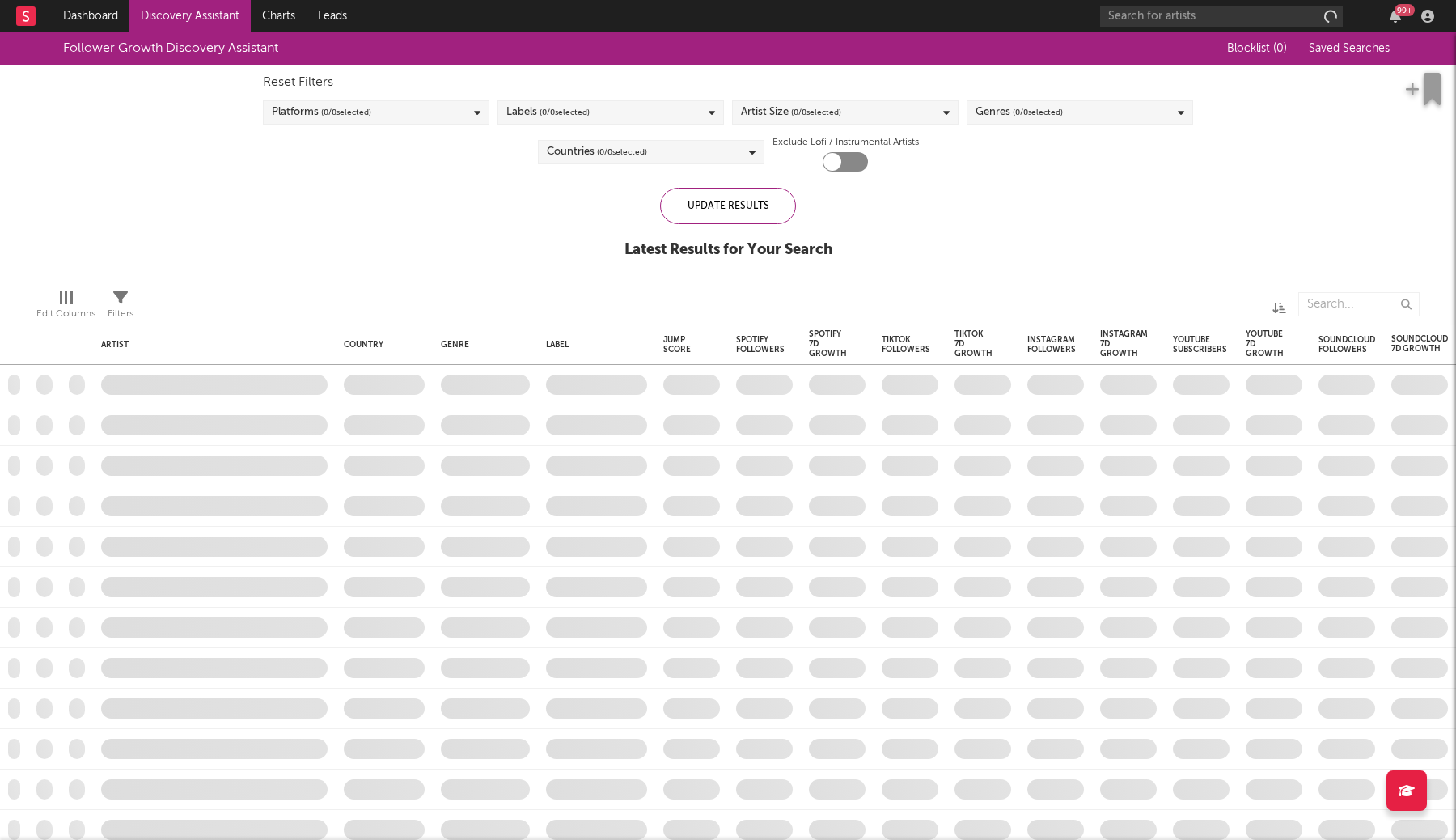
checkbox input "true"
